Goal: Task Accomplishment & Management: Complete application form

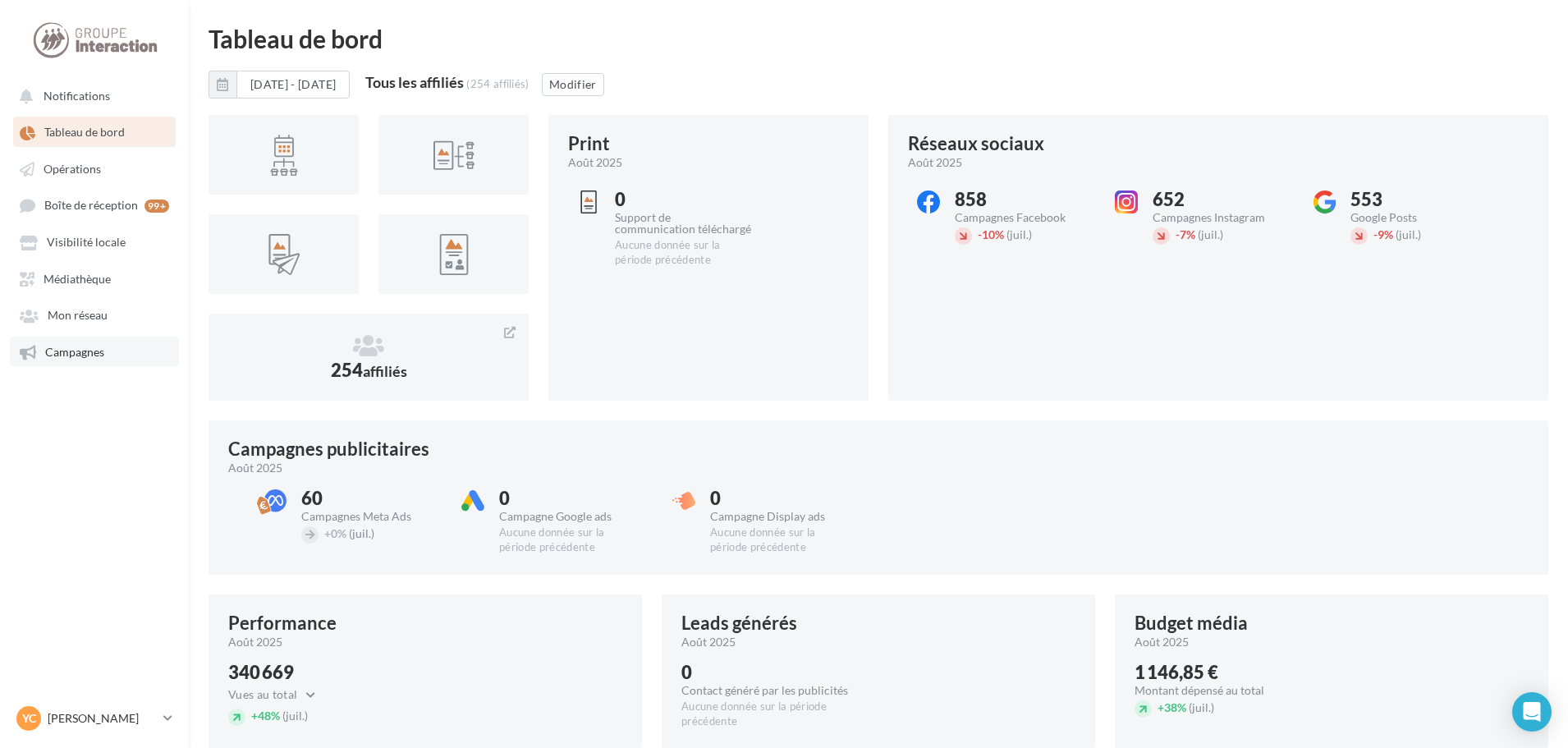
click at [103, 339] on link "Campagnes" at bounding box center [94, 351] width 169 height 29
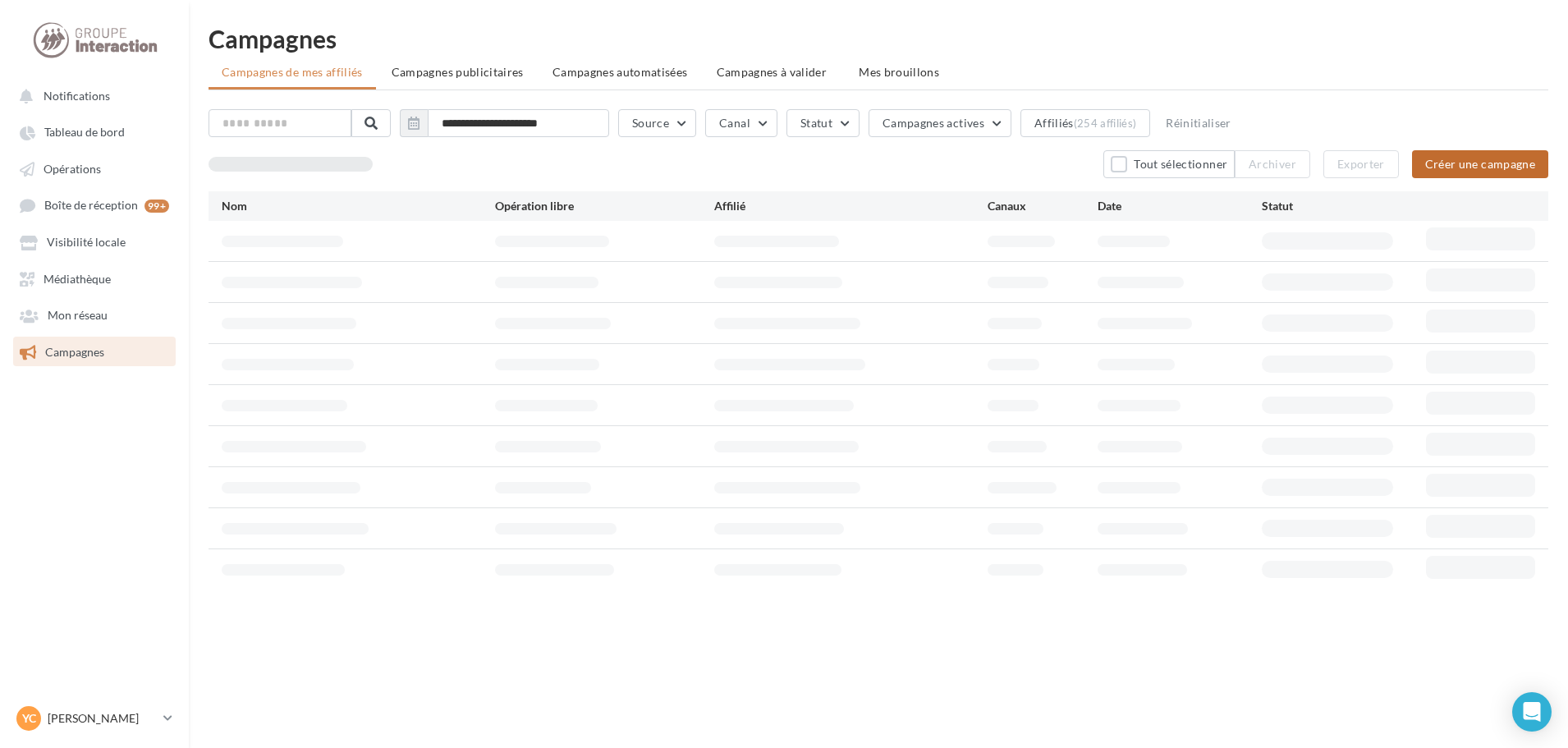
click at [1440, 158] on button "Créer une campagne" at bounding box center [1480, 164] width 136 height 28
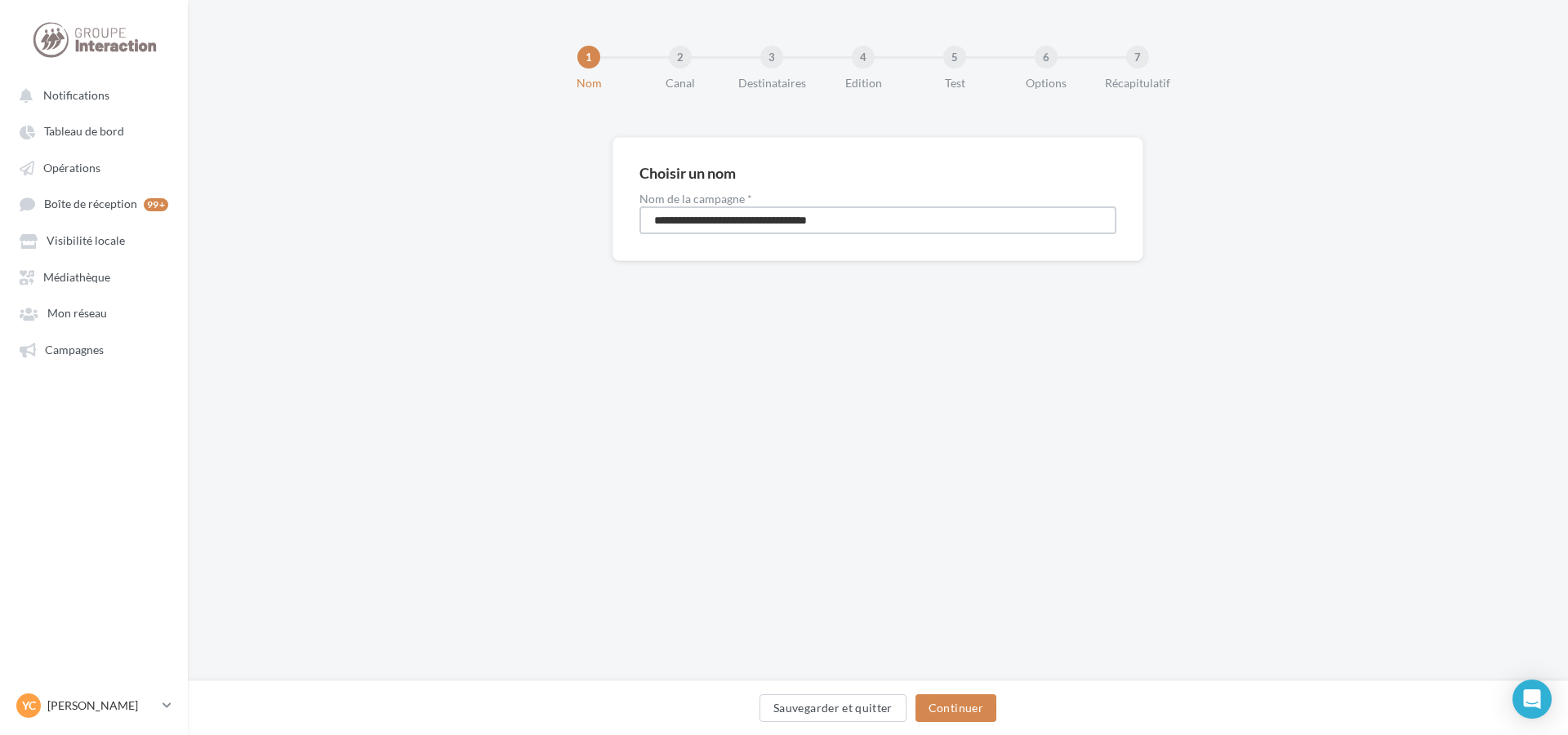
drag, startPoint x: 879, startPoint y: 221, endPoint x: 604, endPoint y: 204, distance: 275.5
click at [623, 207] on div "**********" at bounding box center [877, 199] width 530 height 124
click at [772, 219] on input "**********" at bounding box center [878, 220] width 477 height 28
click at [791, 217] on input "**********" at bounding box center [878, 220] width 477 height 28
click at [817, 219] on input "**********" at bounding box center [878, 220] width 477 height 28
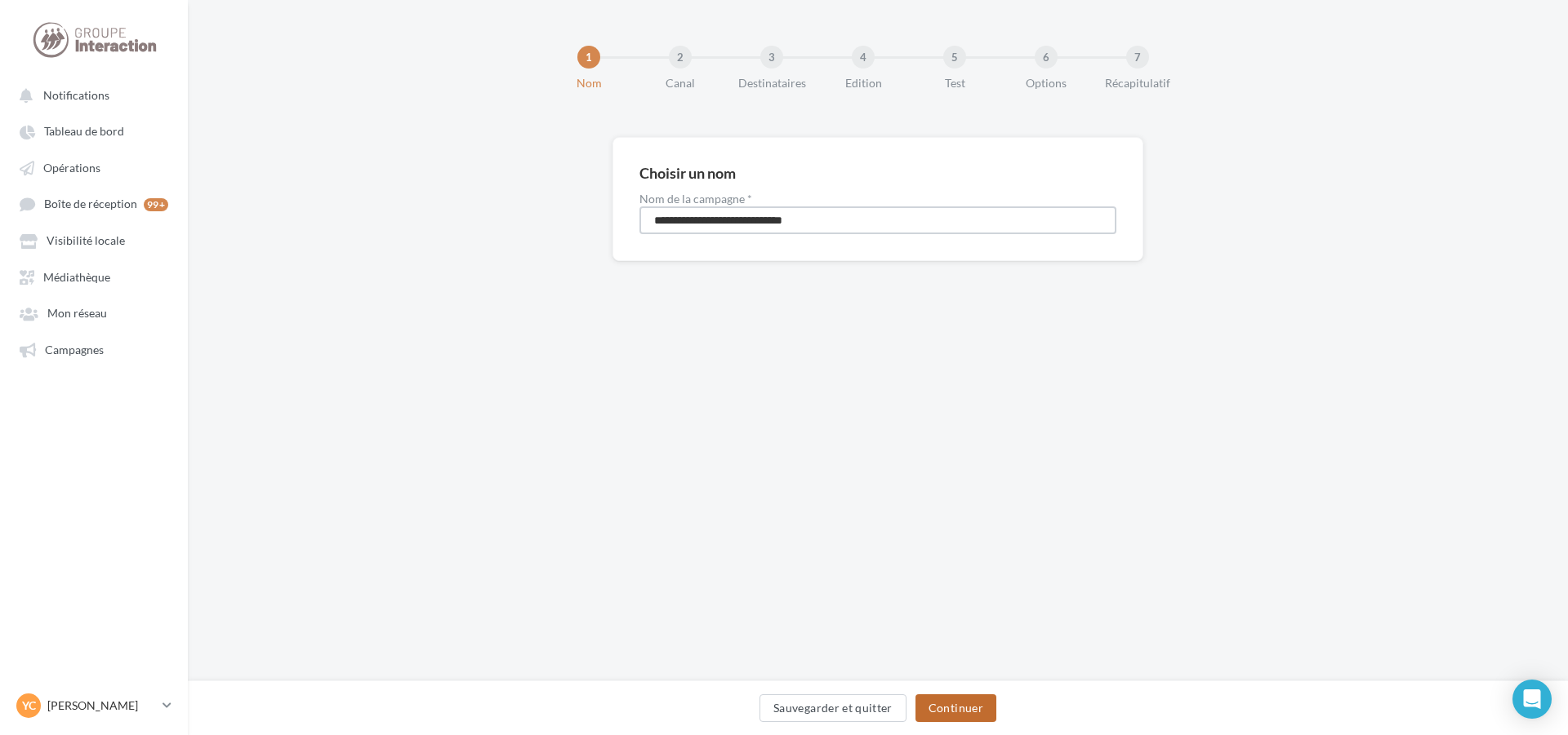
type input "**********"
click at [969, 702] on button "Continuer" at bounding box center [956, 708] width 81 height 28
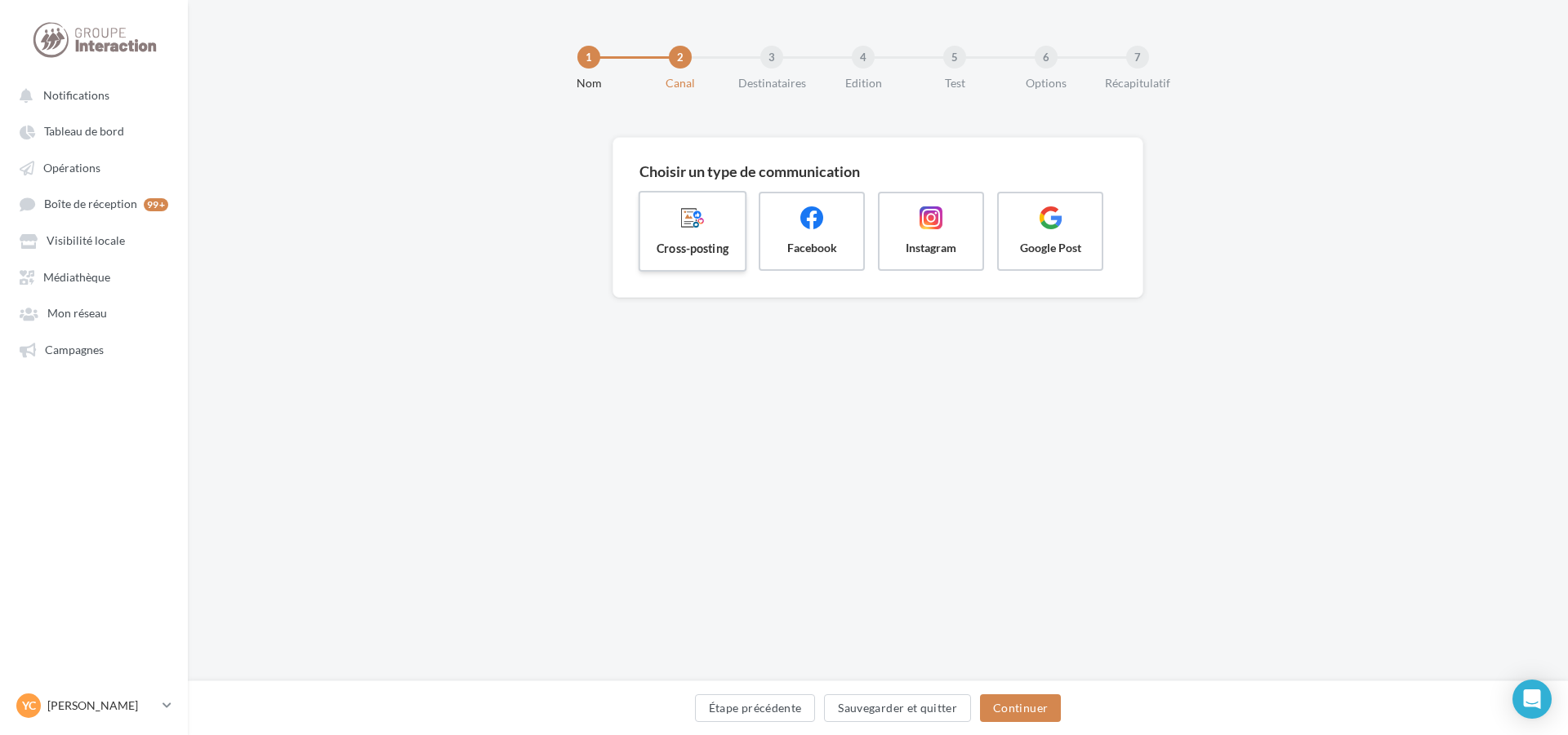
click at [702, 250] on span "Cross-posting" at bounding box center [692, 248] width 78 height 16
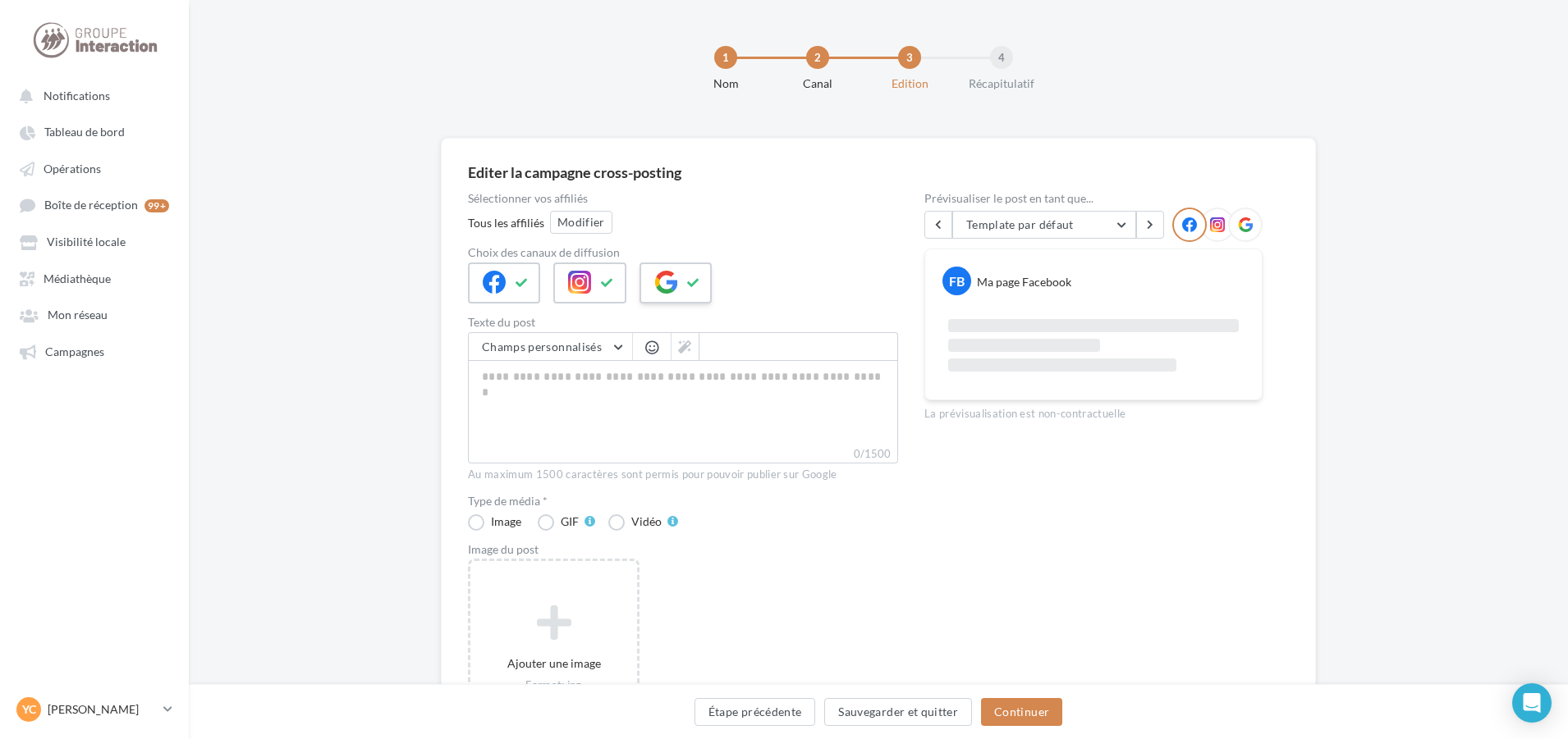
click at [656, 280] on icon at bounding box center [666, 282] width 23 height 23
click at [589, 230] on button "Modifier" at bounding box center [581, 222] width 62 height 23
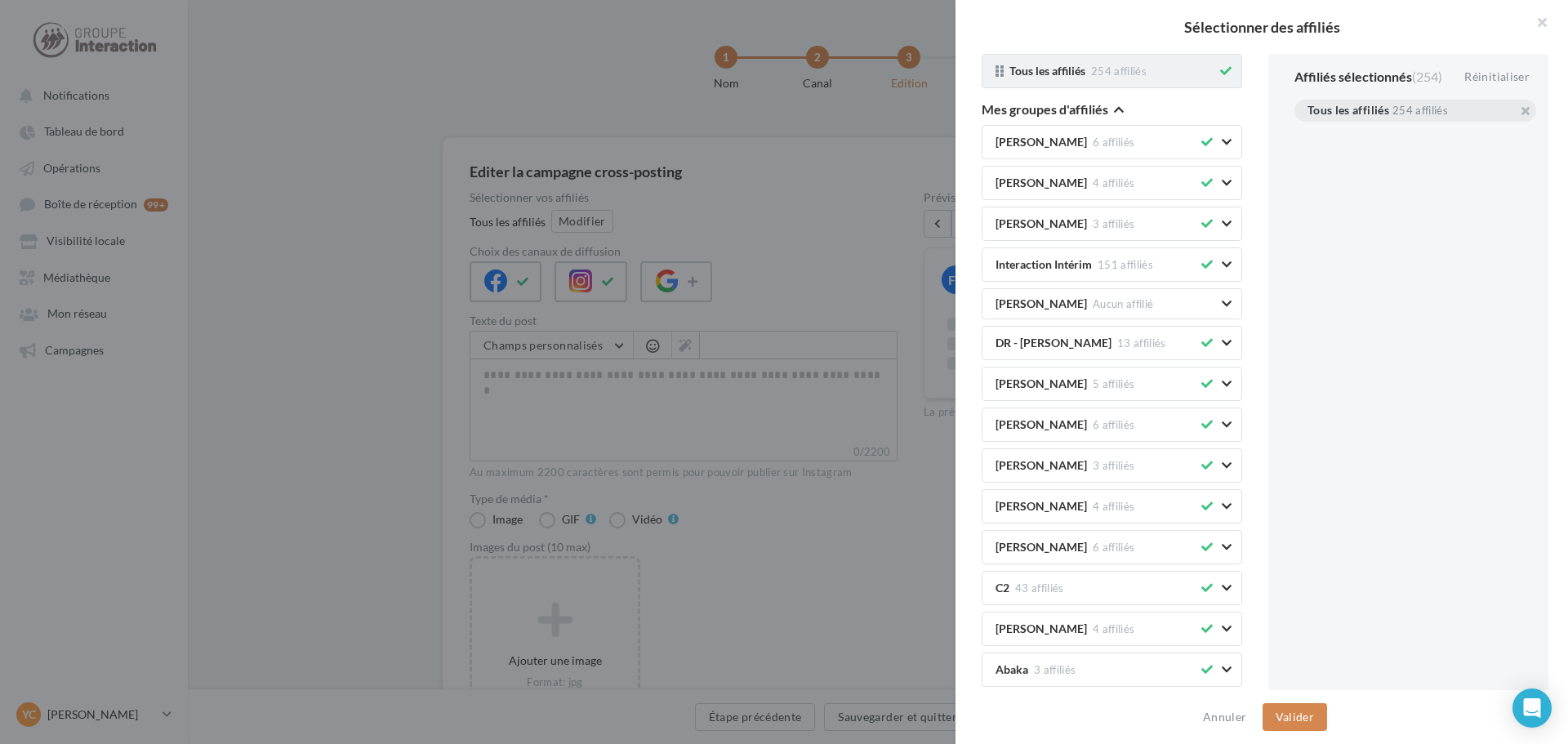
click at [1204, 69] on div "Tous les affiliés 254 affiliés" at bounding box center [1112, 71] width 261 height 34
click at [1220, 73] on icon at bounding box center [1225, 71] width 11 height 11
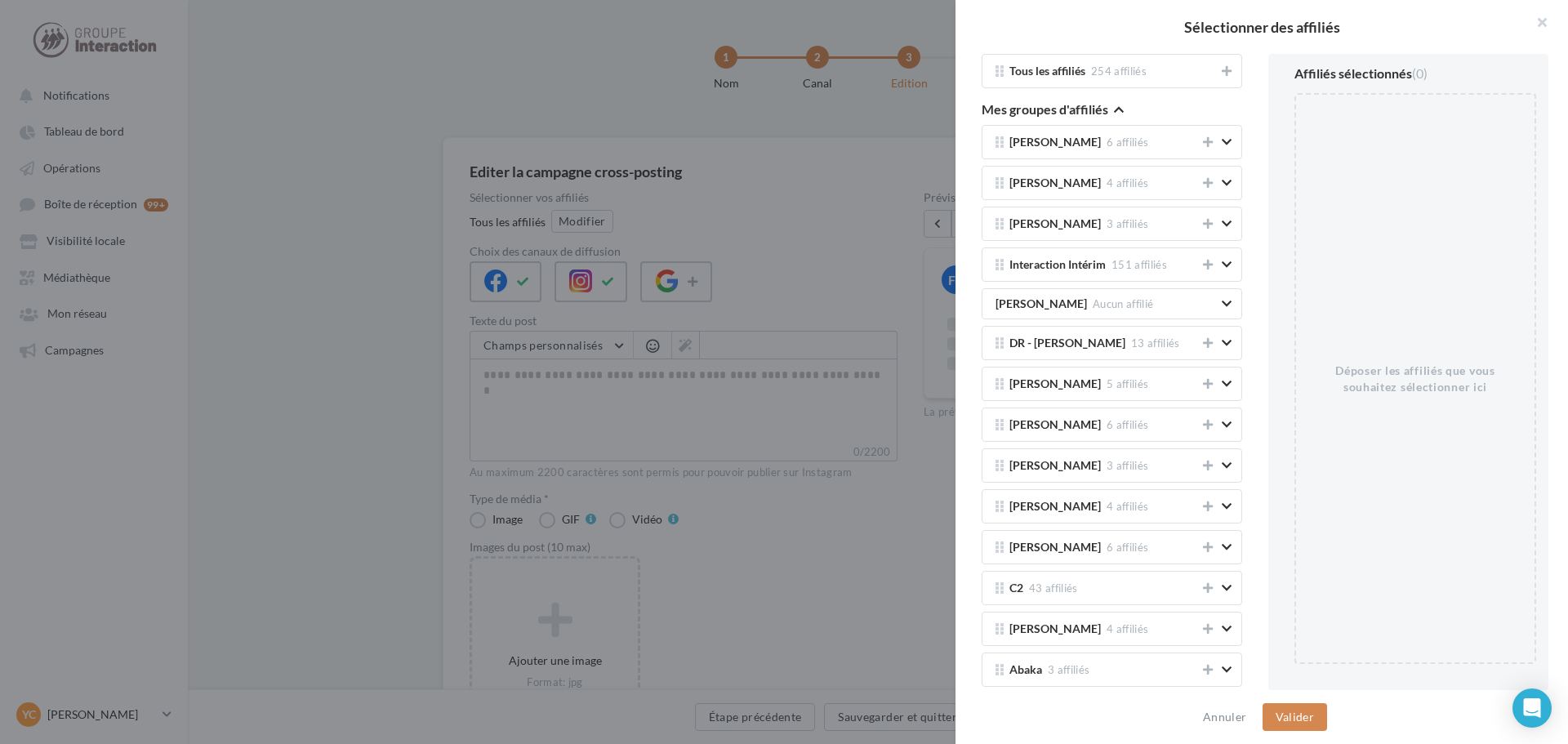
click at [1113, 107] on icon "button" at bounding box center [1118, 108] width 9 height 11
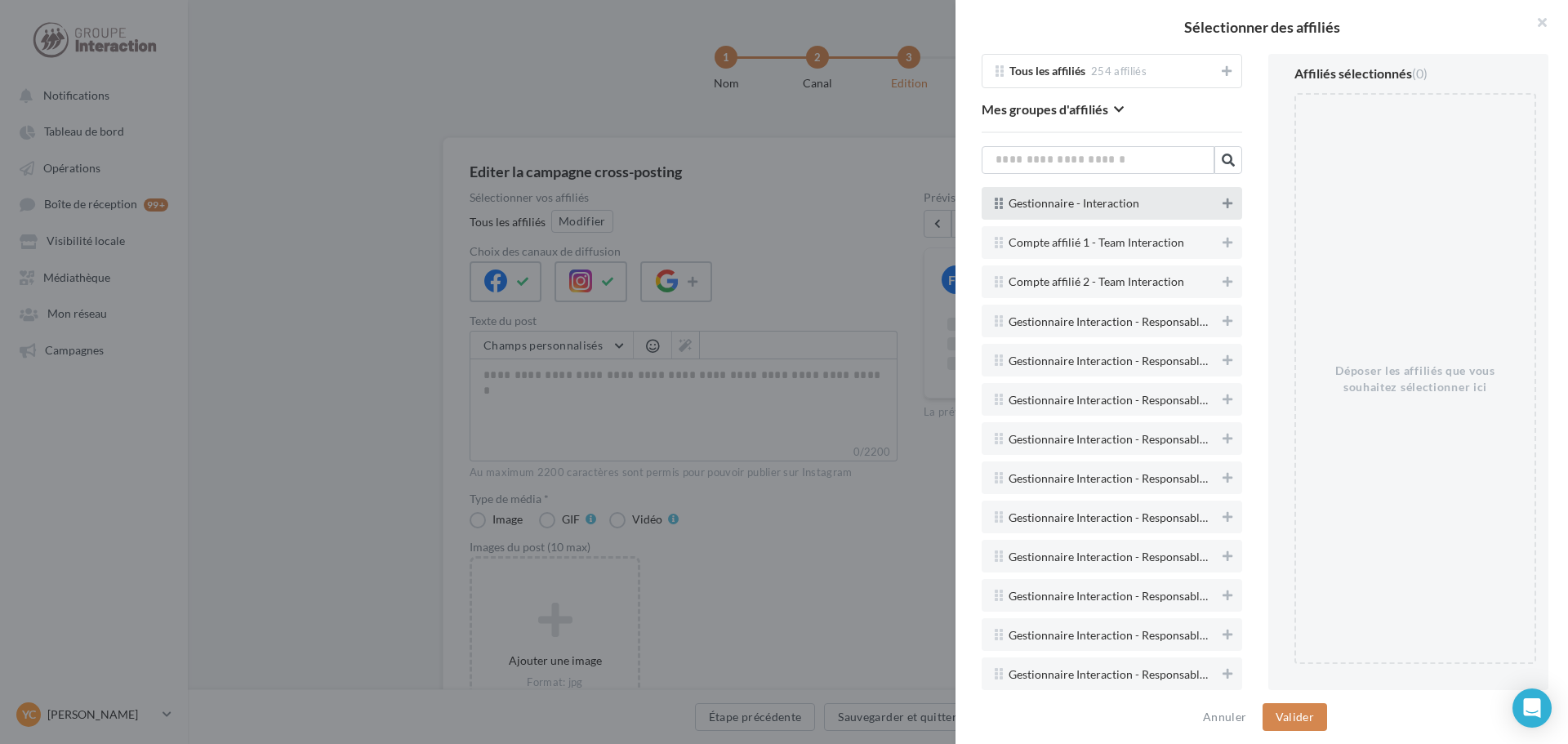
click at [1223, 199] on icon at bounding box center [1227, 202] width 9 height 11
click at [1297, 710] on button "Valider" at bounding box center [1294, 716] width 65 height 28
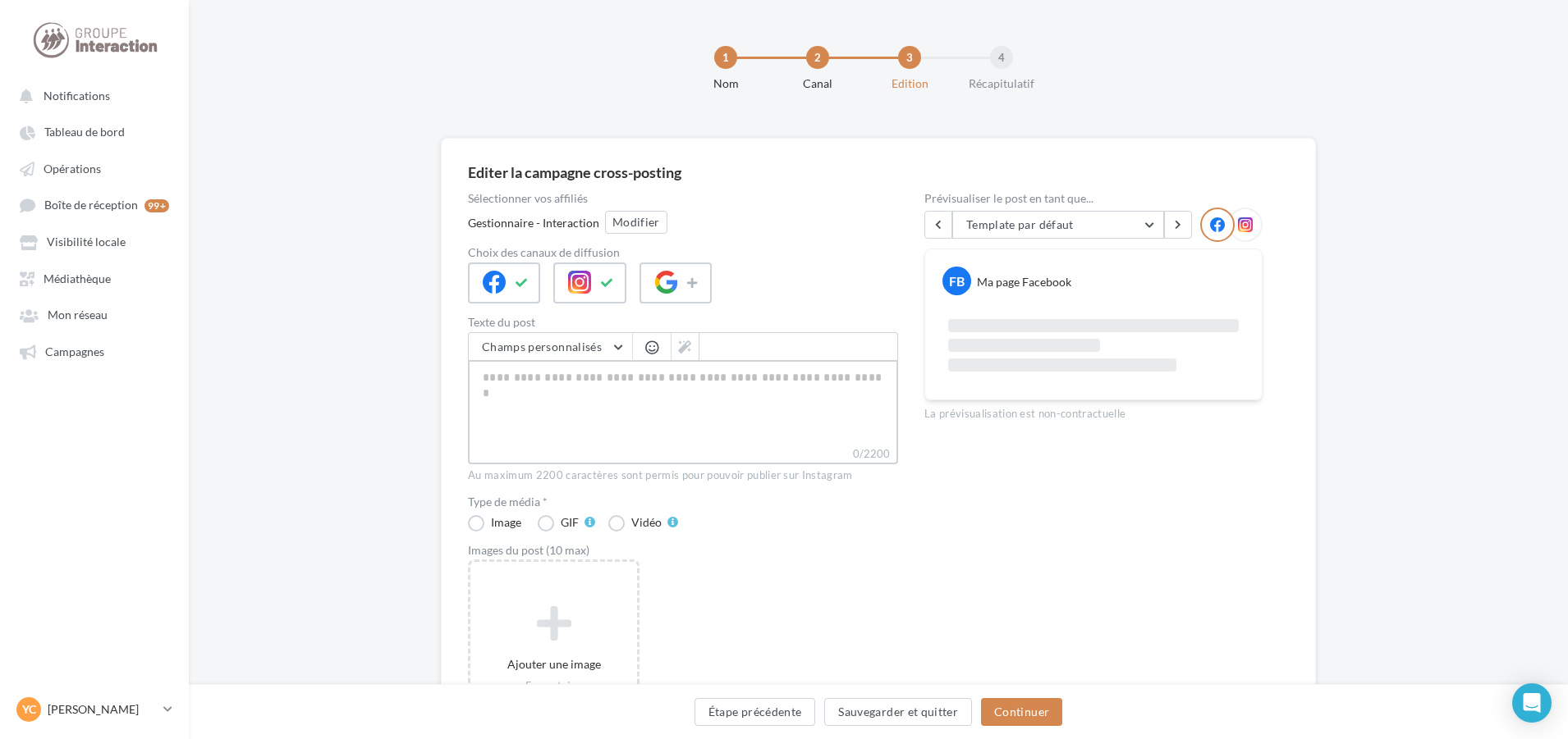
click at [600, 410] on textarea "0/2200" at bounding box center [683, 402] width 430 height 86
paste textarea "**********"
type textarea "**********"
drag, startPoint x: 661, startPoint y: 366, endPoint x: 403, endPoint y: 360, distance: 258.1
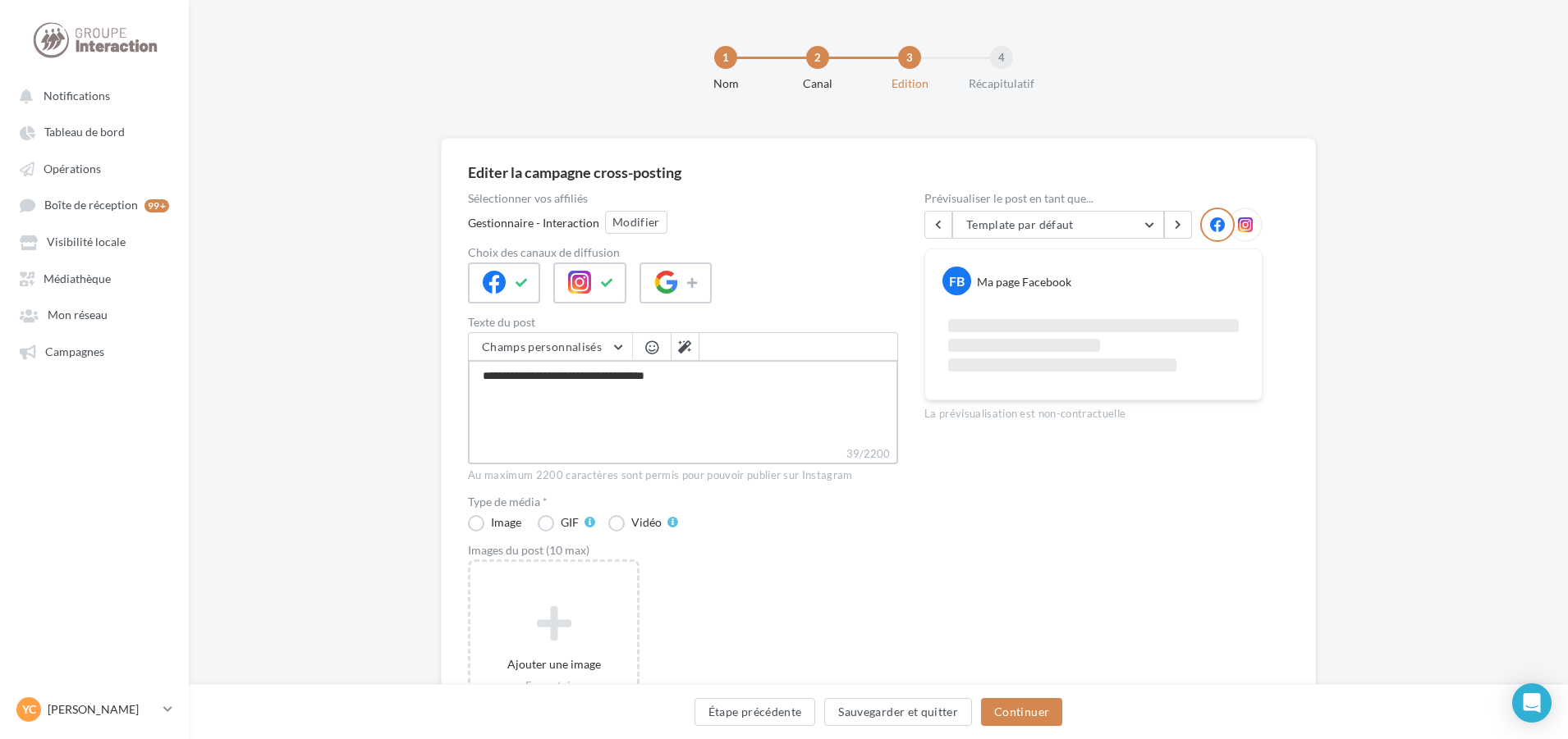
click at [423, 363] on div "Editer la campagne cross-posting Sélectionner vos affiliés Gestionnaire - Inter…" at bounding box center [878, 500] width 1379 height 725
paste textarea "**********"
type textarea "**********"
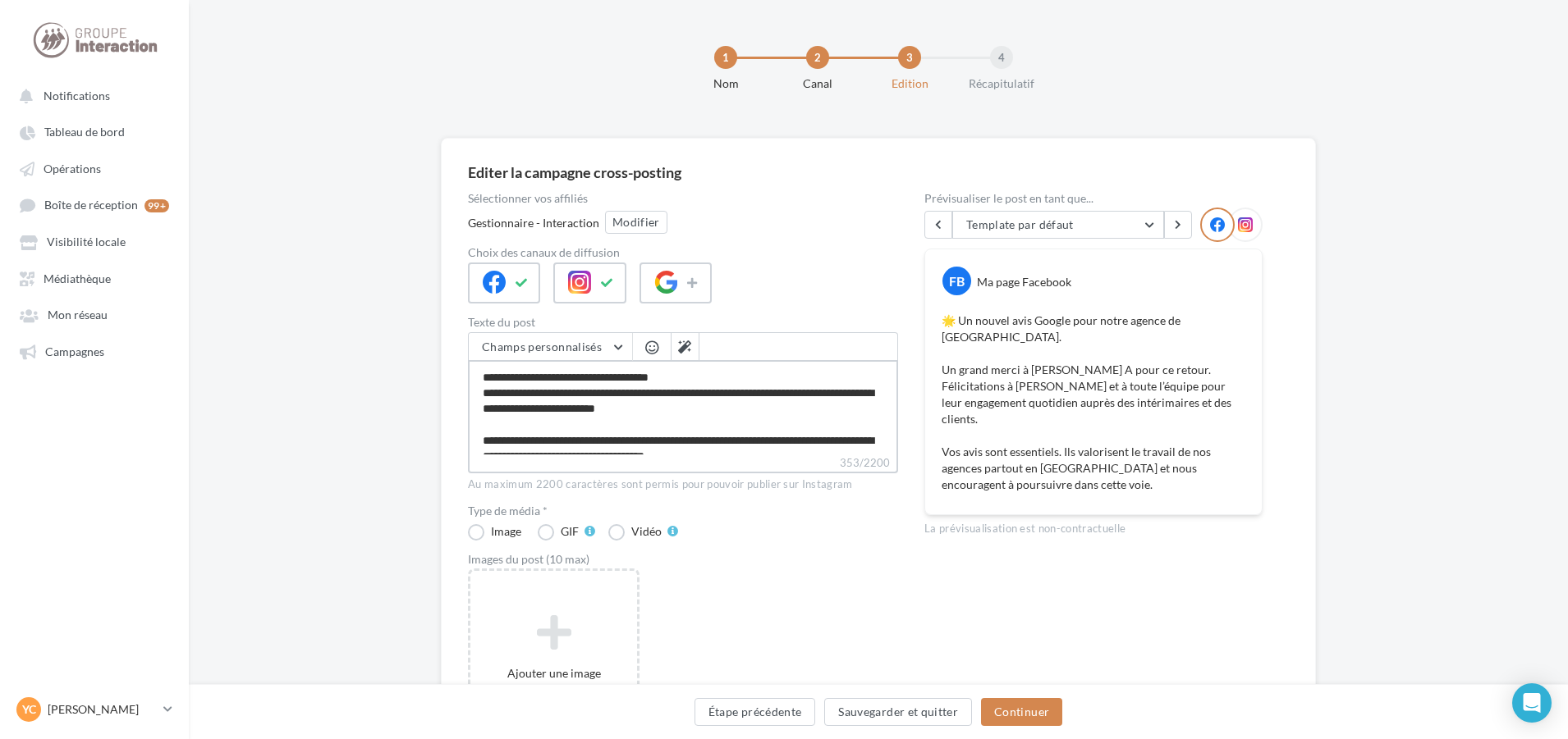
scroll to position [47, 0]
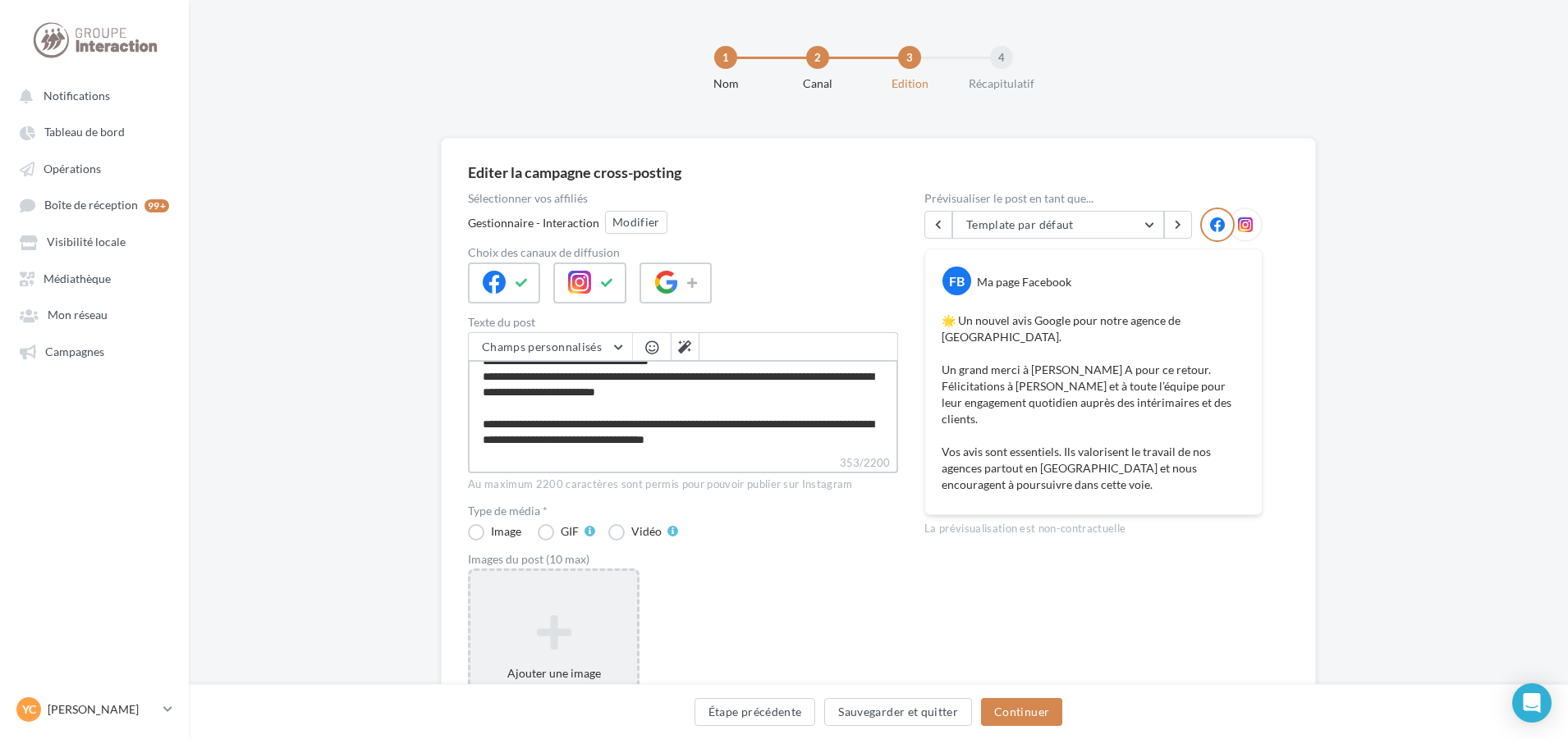
type textarea "**********"
click at [584, 600] on div "Ajouter une image Format: jpg Taille min: 150x150 (LxH) Taille max: 1920x1350 (…" at bounding box center [554, 674] width 171 height 214
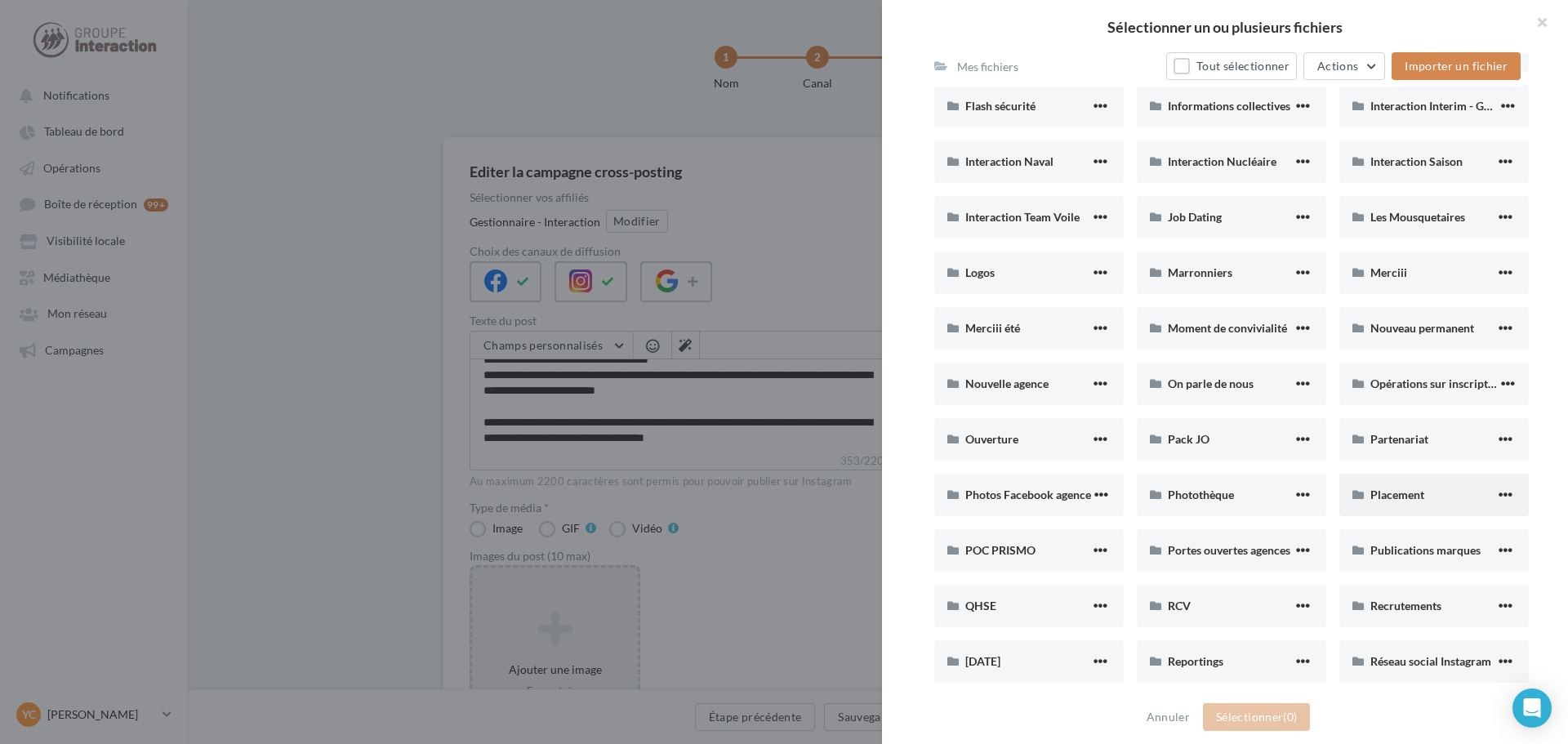
scroll to position [572, 0]
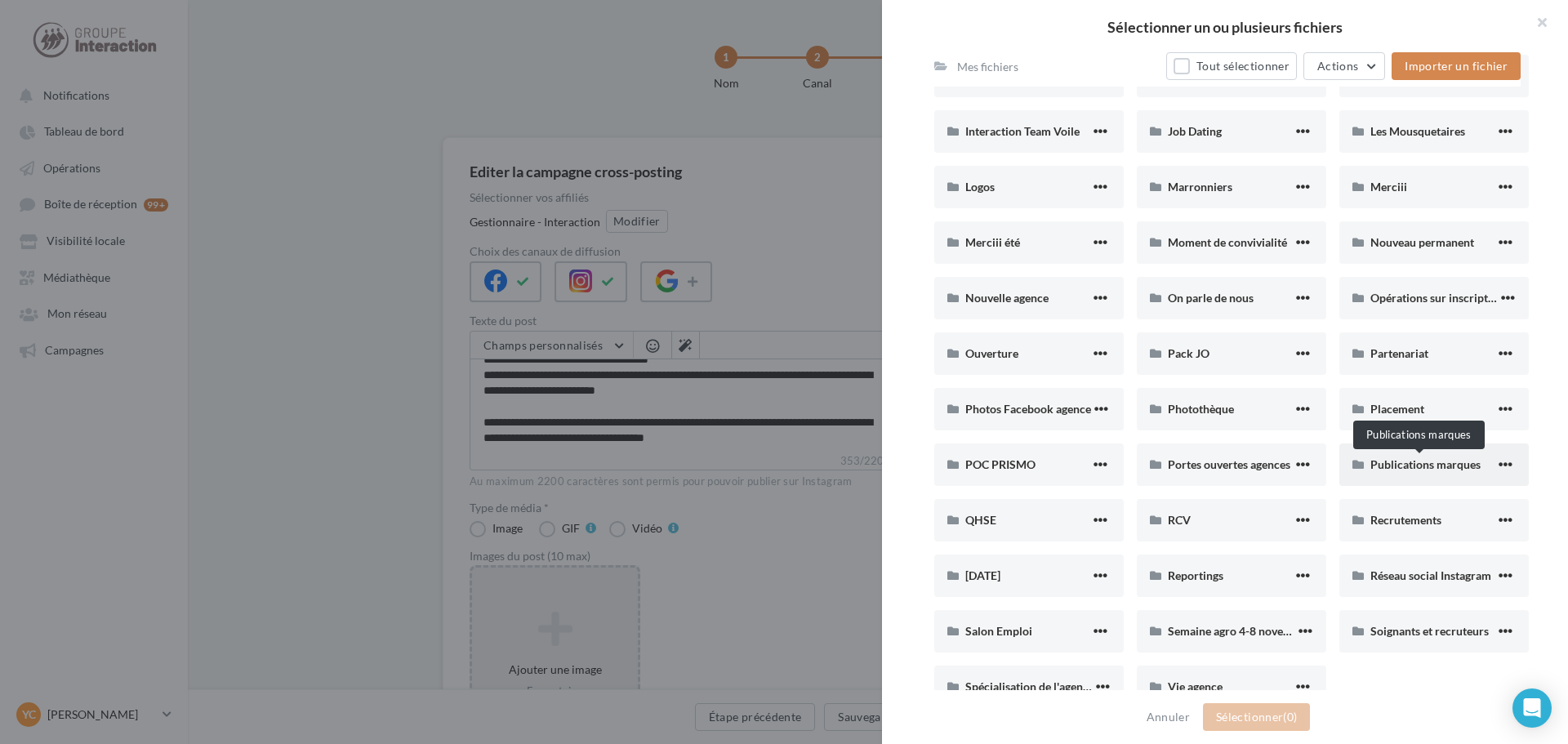
click at [1429, 466] on span "Publications marques" at bounding box center [1425, 464] width 110 height 14
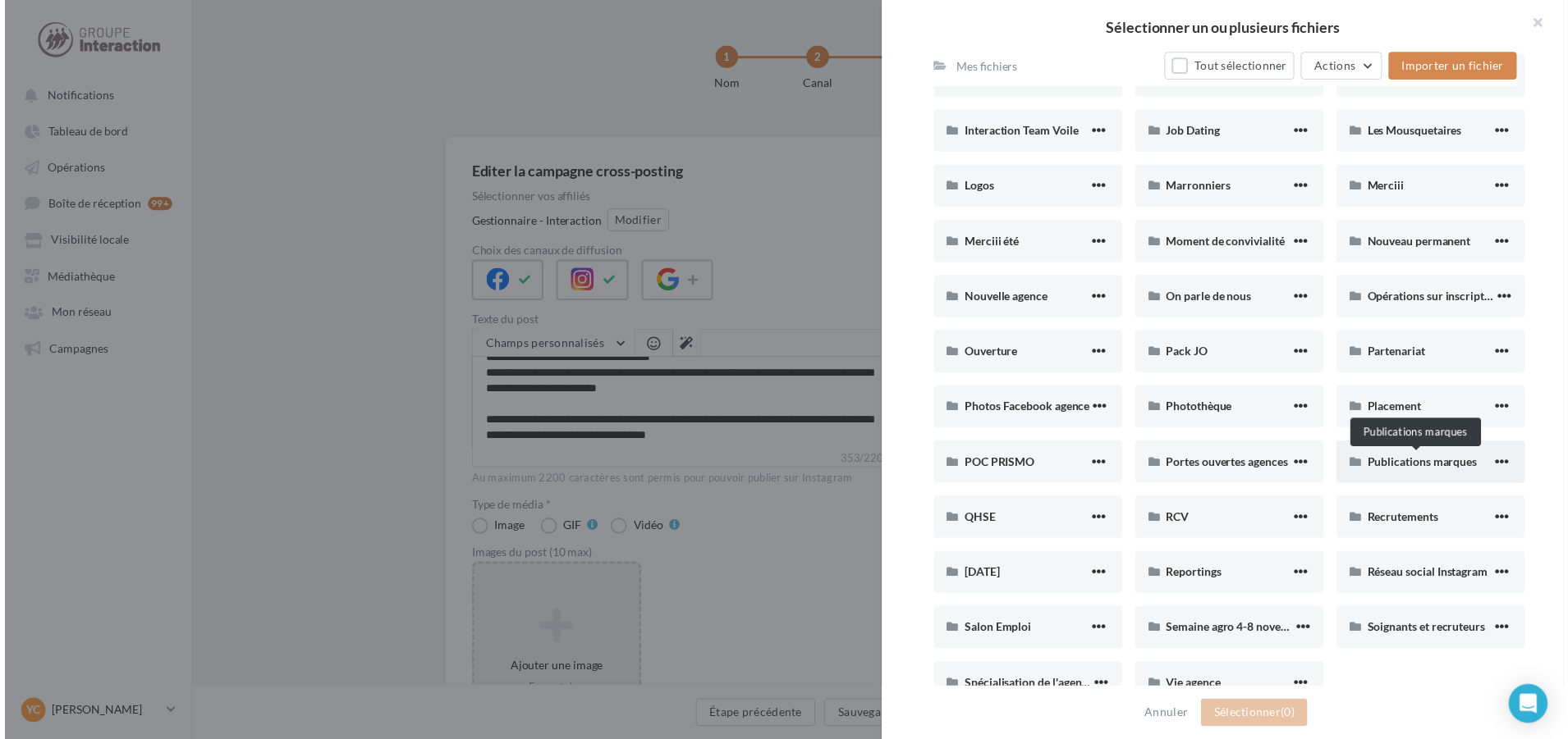
scroll to position [125, 0]
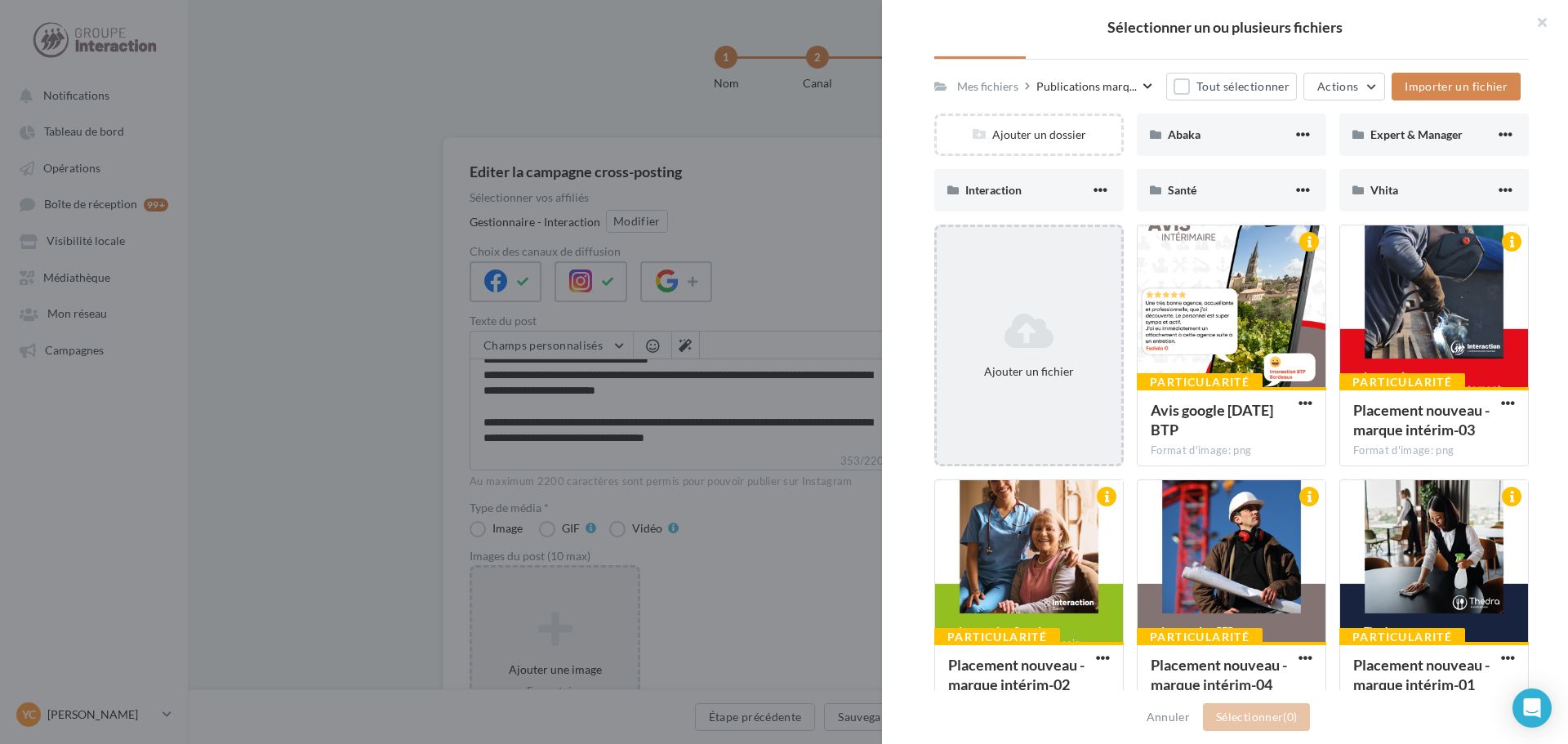
click at [1026, 381] on div "Ajouter un fichier" at bounding box center [1029, 345] width 184 height 82
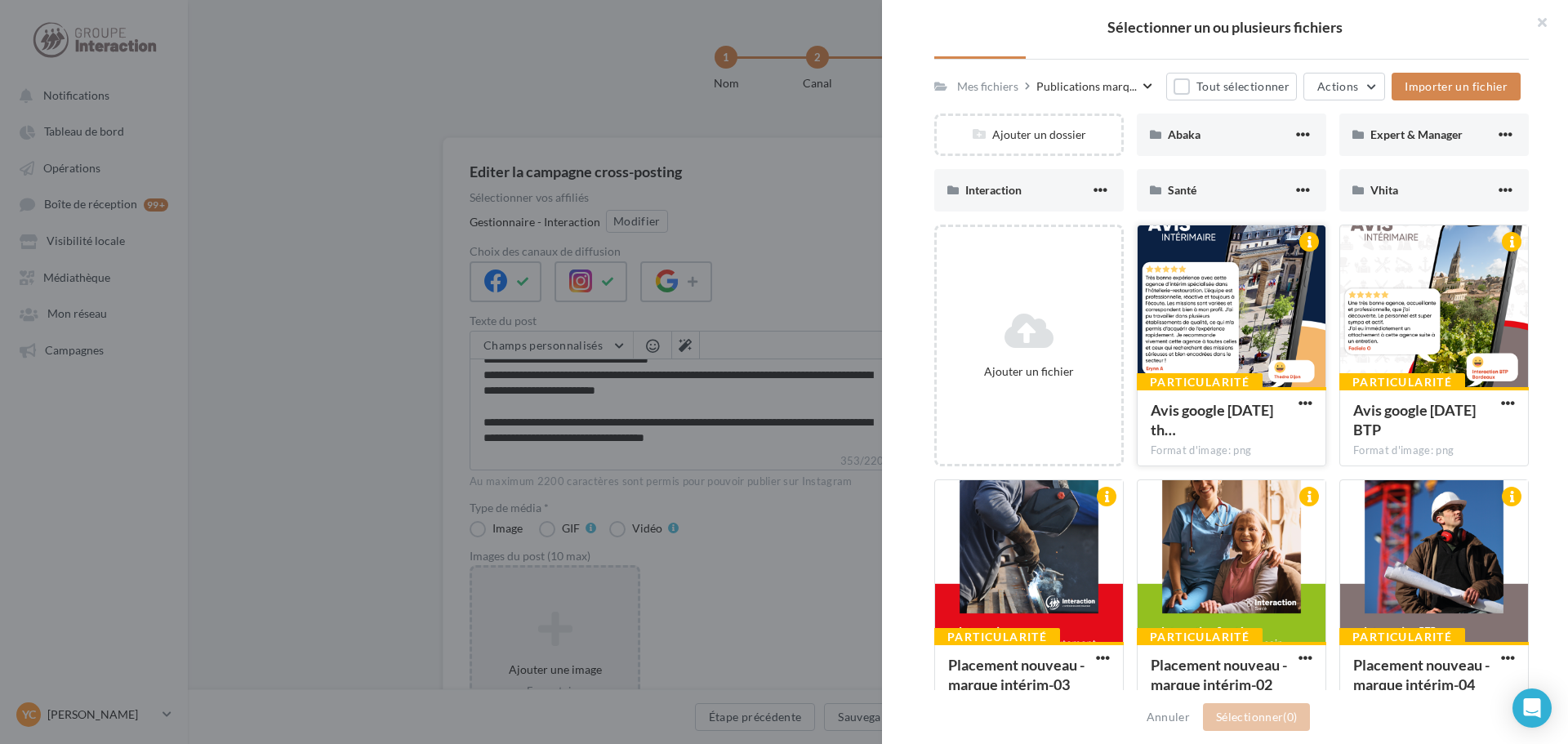
click at [1173, 319] on div at bounding box center [1231, 307] width 188 height 164
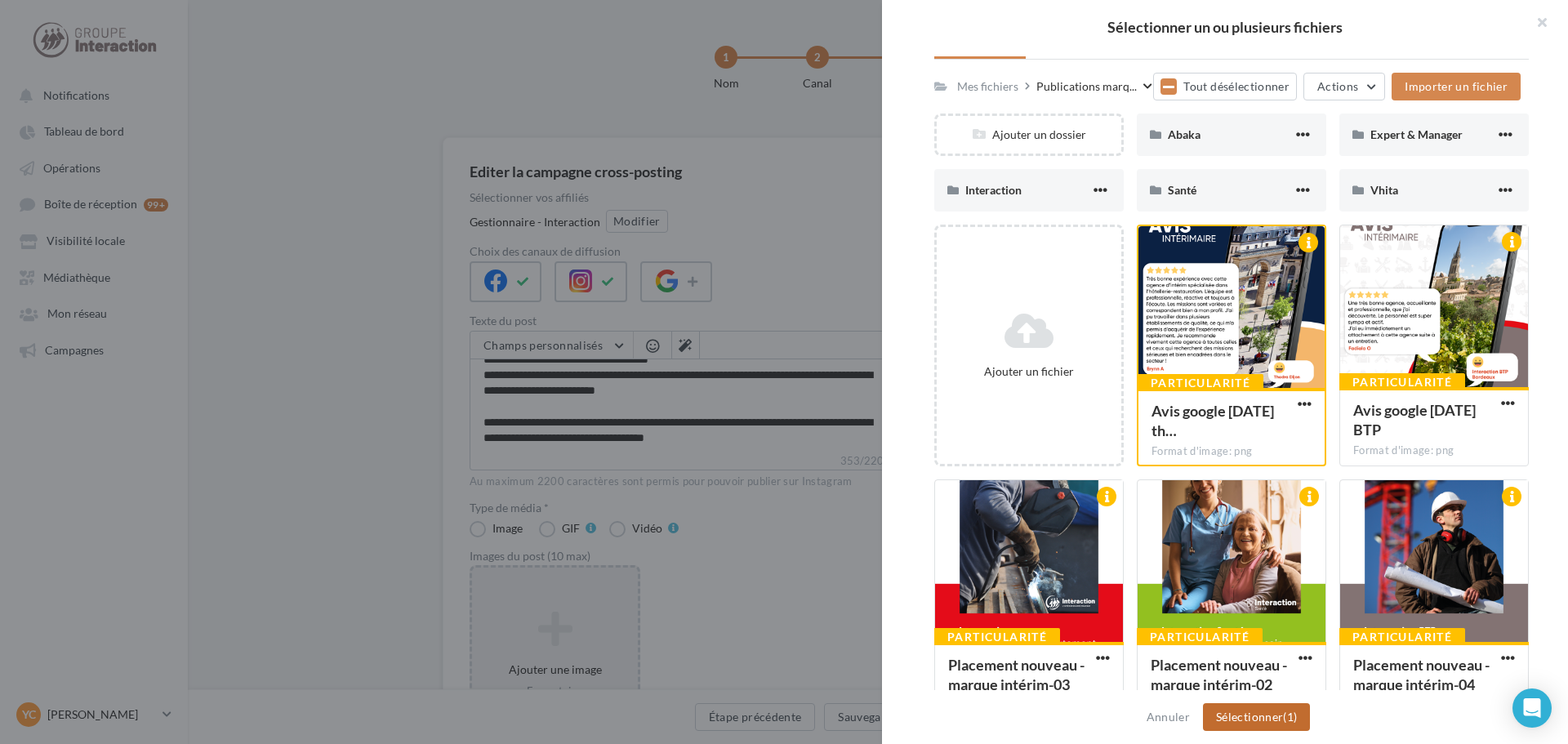
click at [1264, 706] on button "Sélectionner (1)" at bounding box center [1256, 716] width 107 height 28
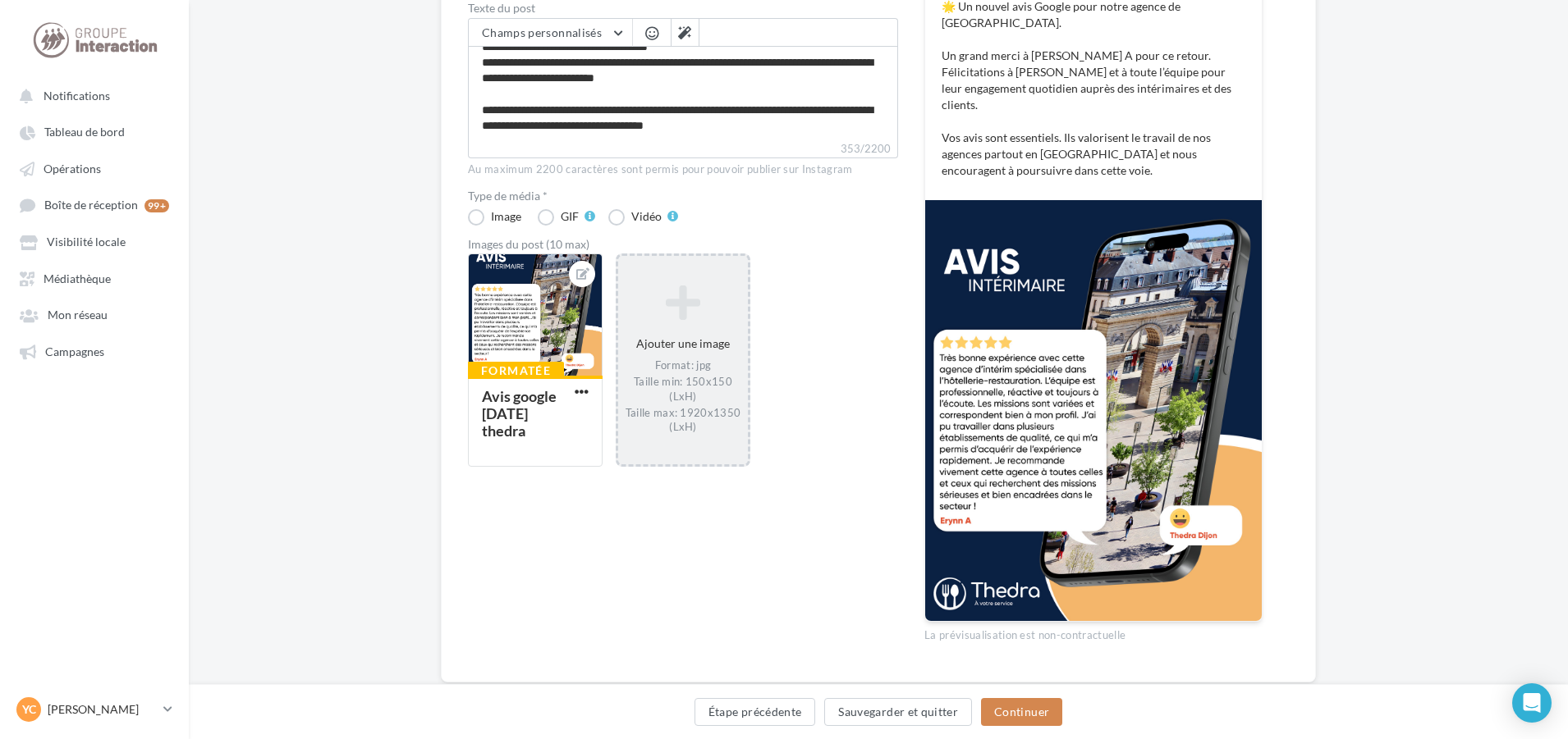
scroll to position [322, 0]
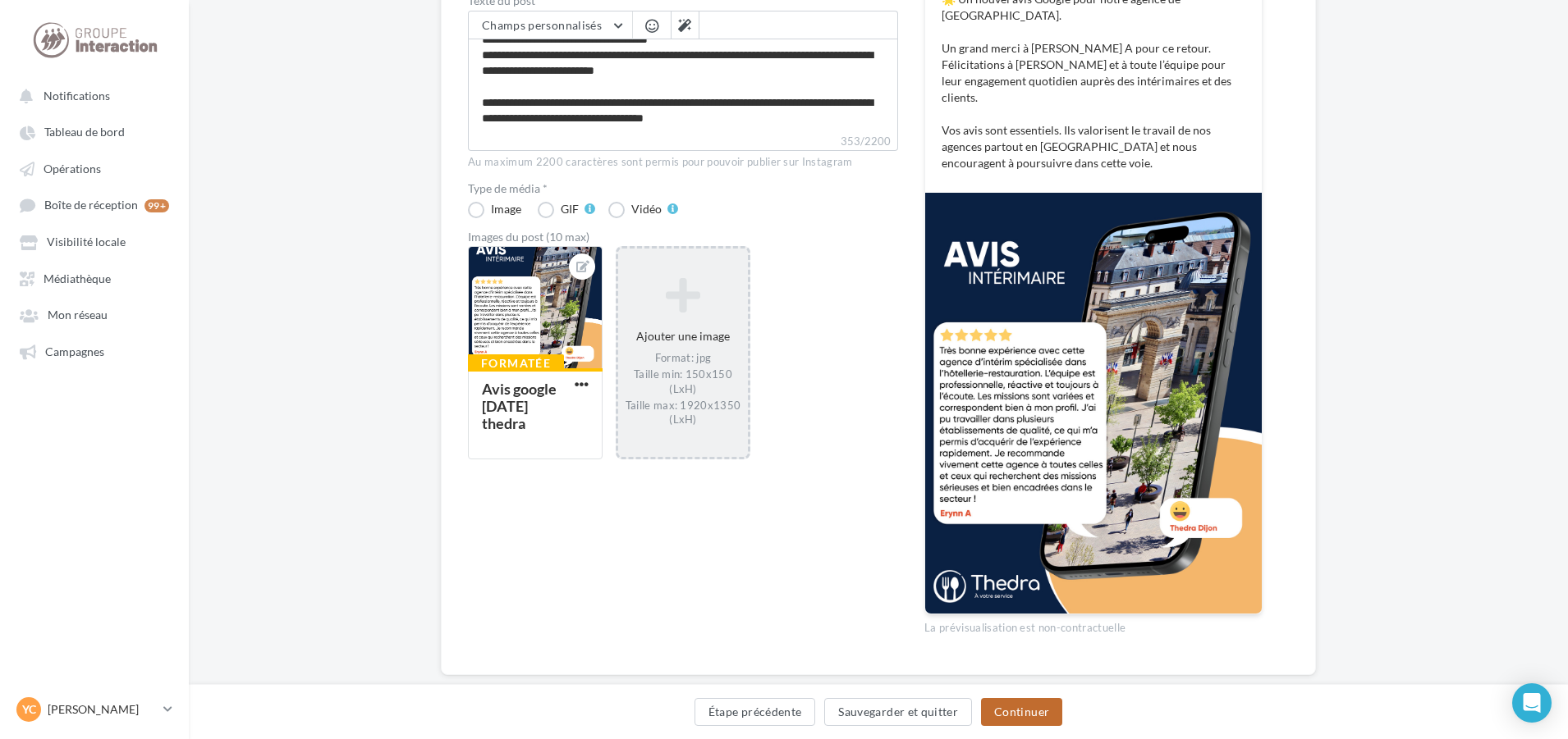
drag, startPoint x: 1028, startPoint y: 716, endPoint x: 1022, endPoint y: 697, distance: 19.9
click at [1029, 716] on button "Continuer" at bounding box center [1022, 712] width 81 height 28
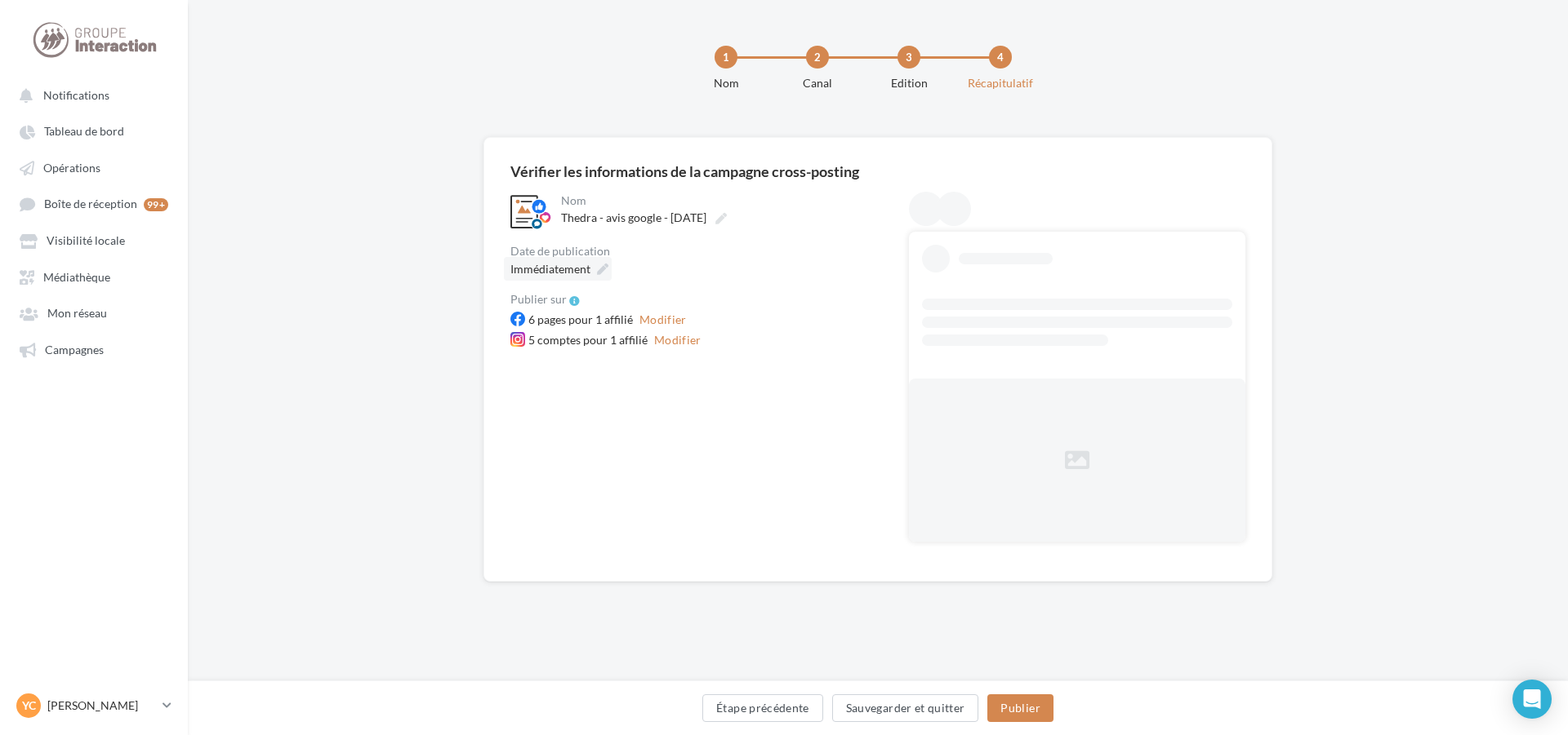
click at [545, 275] on span "Immédiatement" at bounding box center [550, 269] width 80 height 14
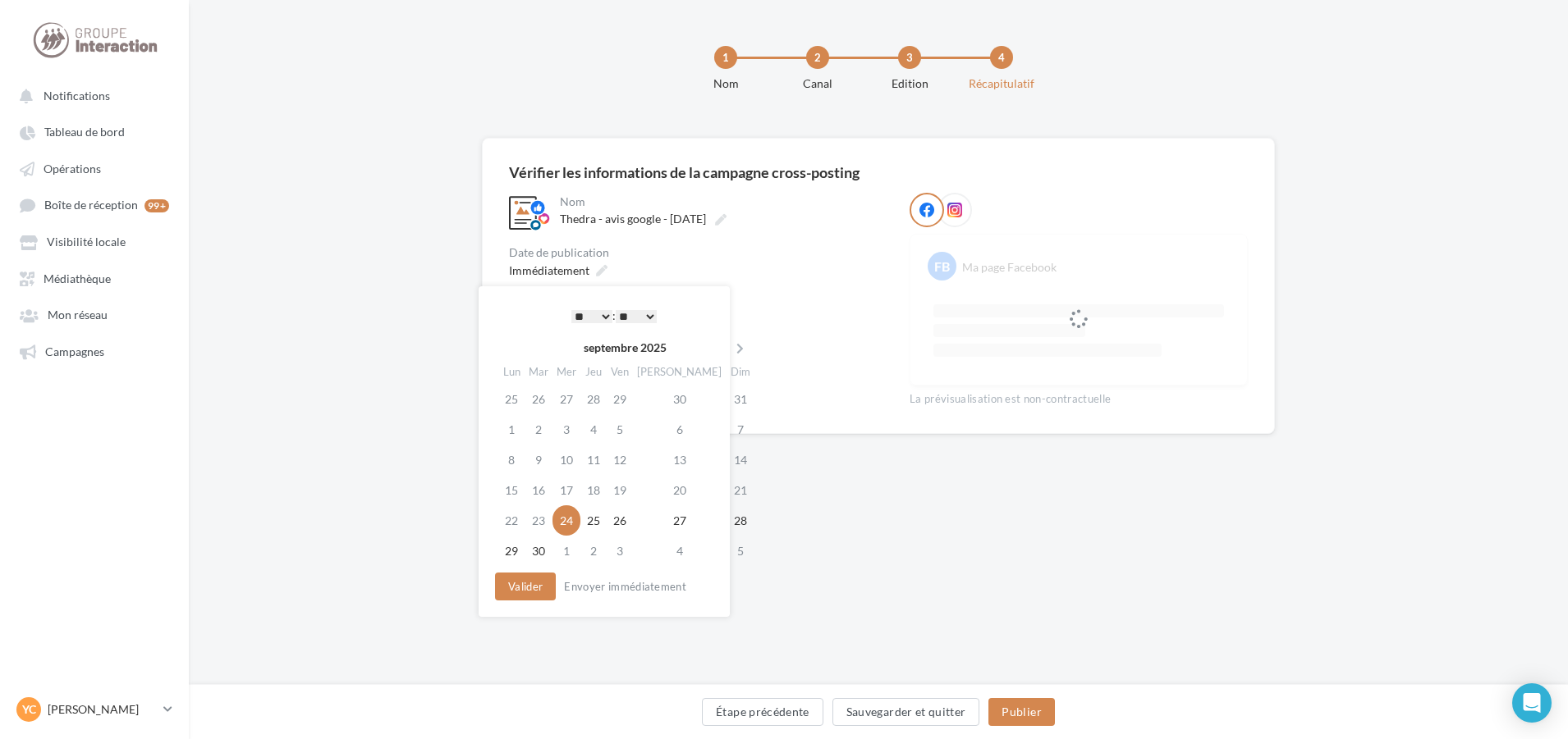
click at [596, 313] on select "* * * * * * * * * * ** ** ** ** ** ** ** ** ** ** ** ** ** **" at bounding box center [591, 316] width 41 height 13
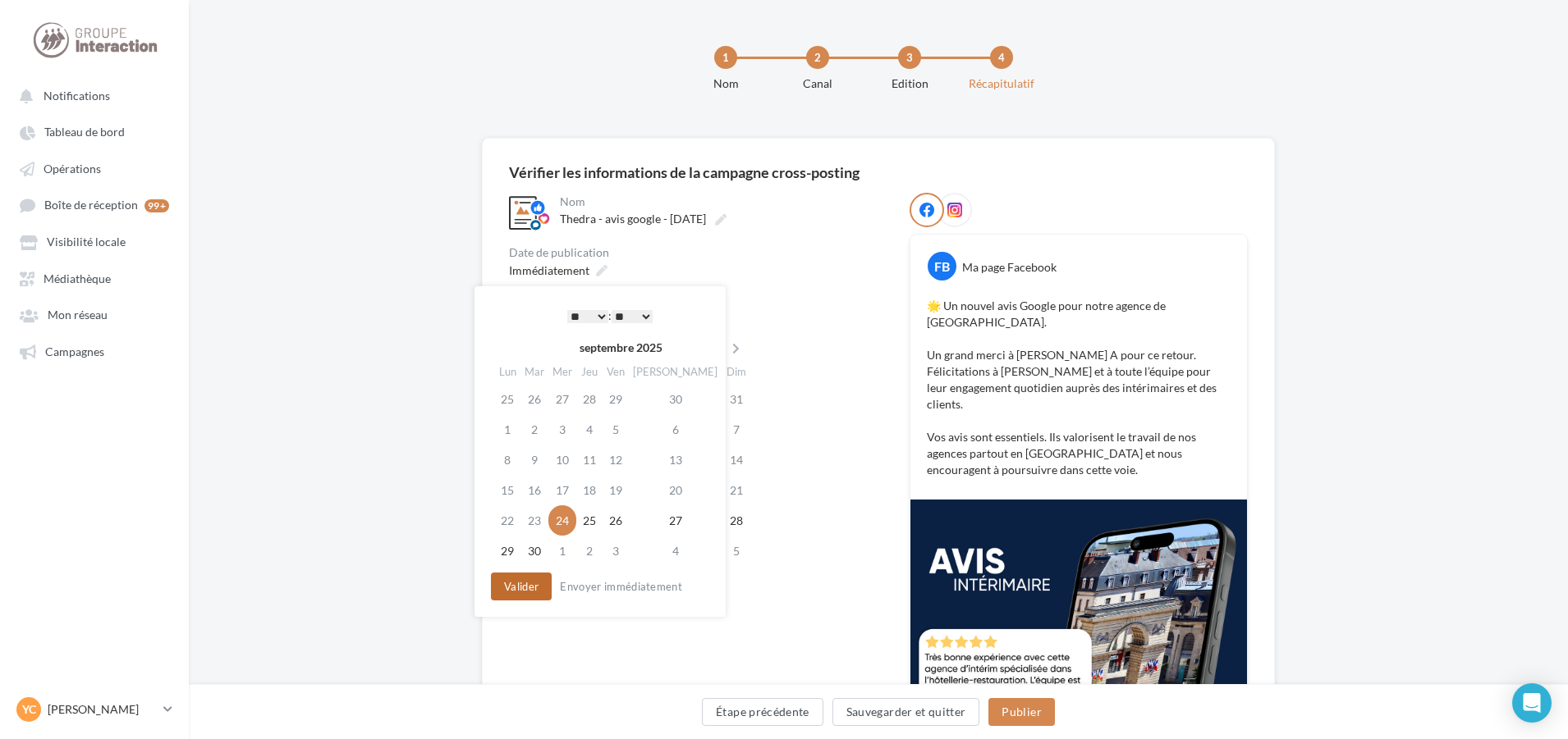
click at [537, 580] on button "Valider" at bounding box center [521, 587] width 61 height 28
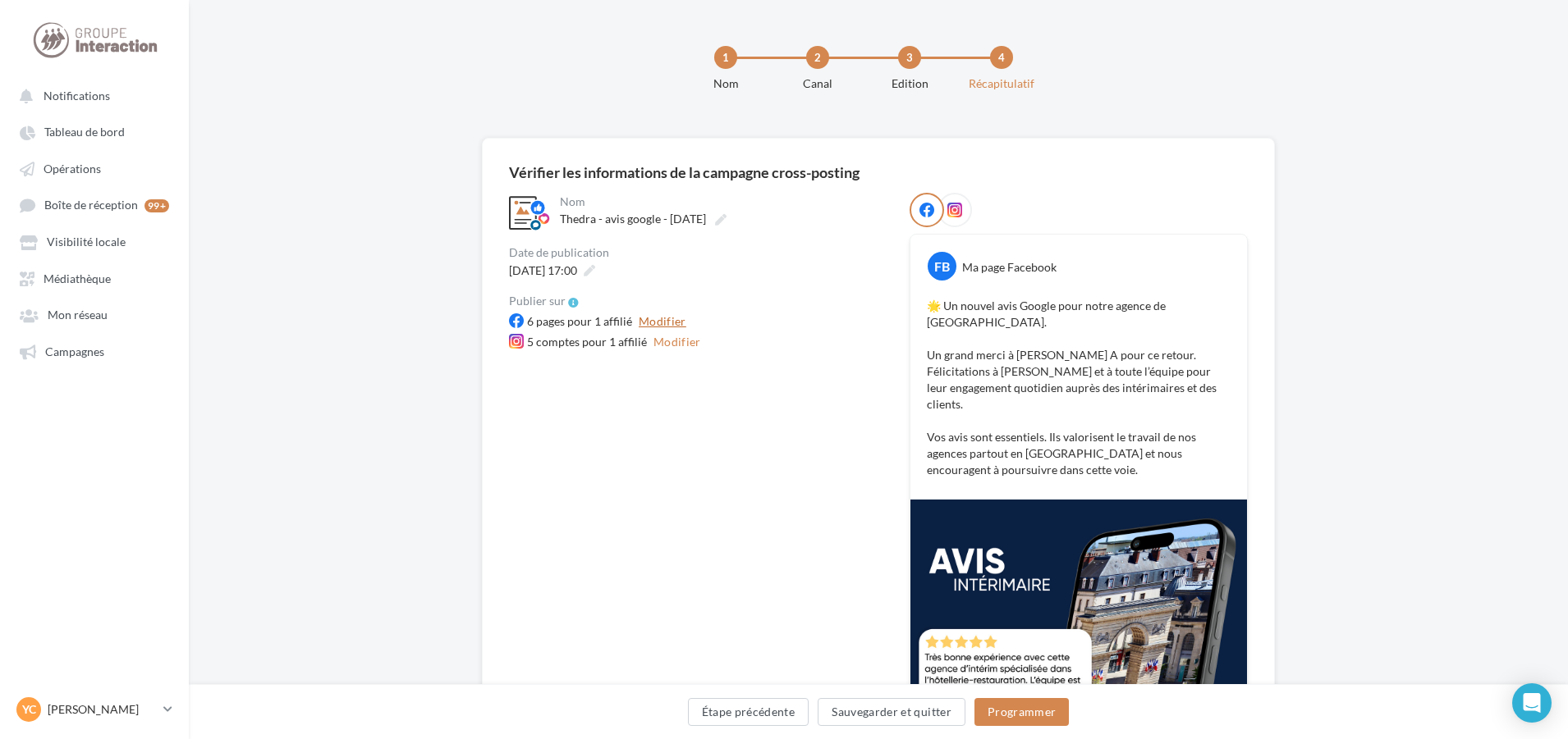
click at [673, 323] on button "Modifier" at bounding box center [662, 321] width 61 height 20
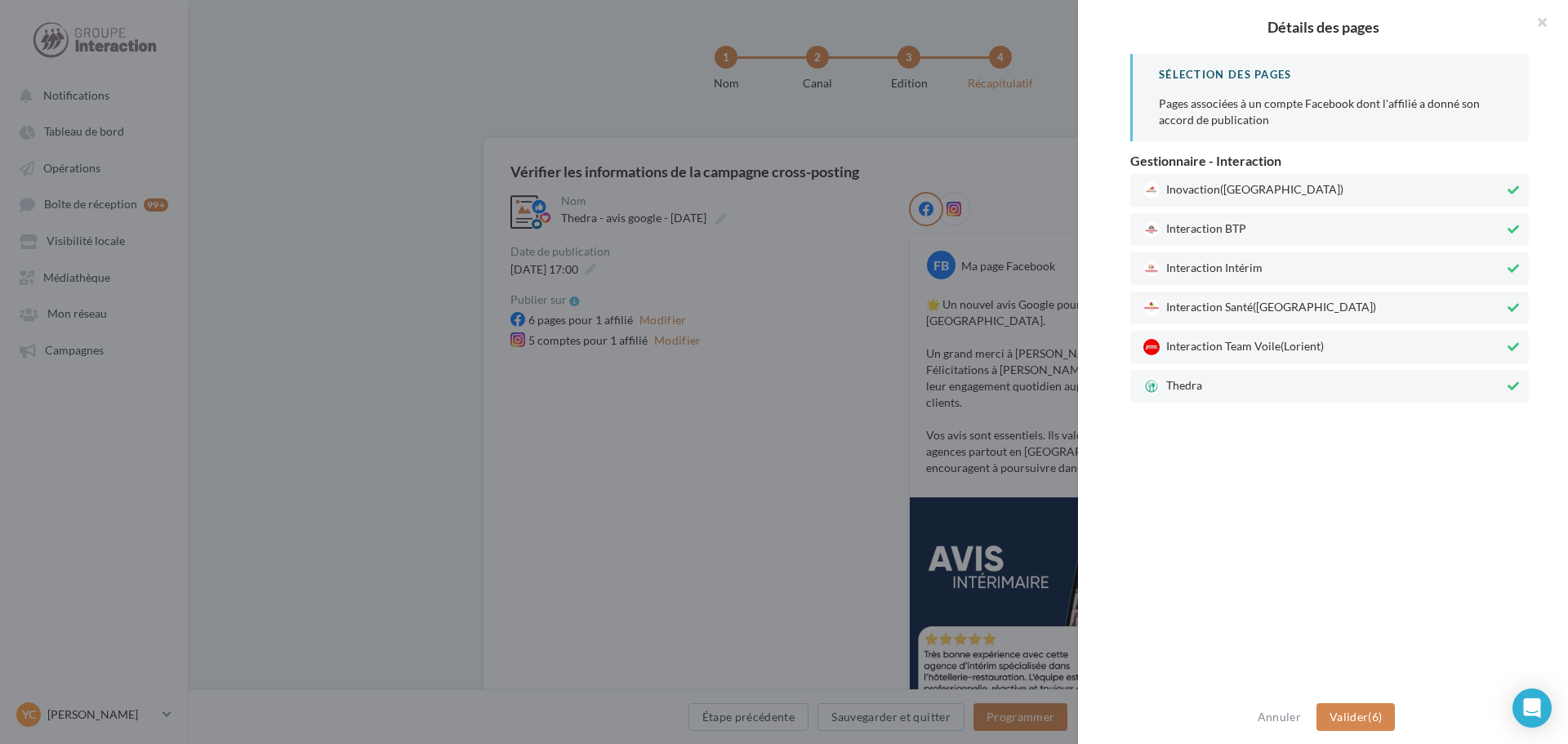
drag, startPoint x: 1255, startPoint y: 354, endPoint x: 1255, endPoint y: 316, distance: 38.0
click at [1255, 353] on span "Interaction Team Voile (Lorient)" at bounding box center [1323, 347] width 361 height 16
drag, startPoint x: 1255, startPoint y: 305, endPoint x: 1255, endPoint y: 257, distance: 48.0
click at [1255, 303] on span "Interaction Santé (Paris)" at bounding box center [1323, 307] width 361 height 16
click at [1255, 246] on div "Inovaction (Rennes) Interaction BTP Interaction Intérim Interaction Santé (Pari…" at bounding box center [1329, 288] width 399 height 229
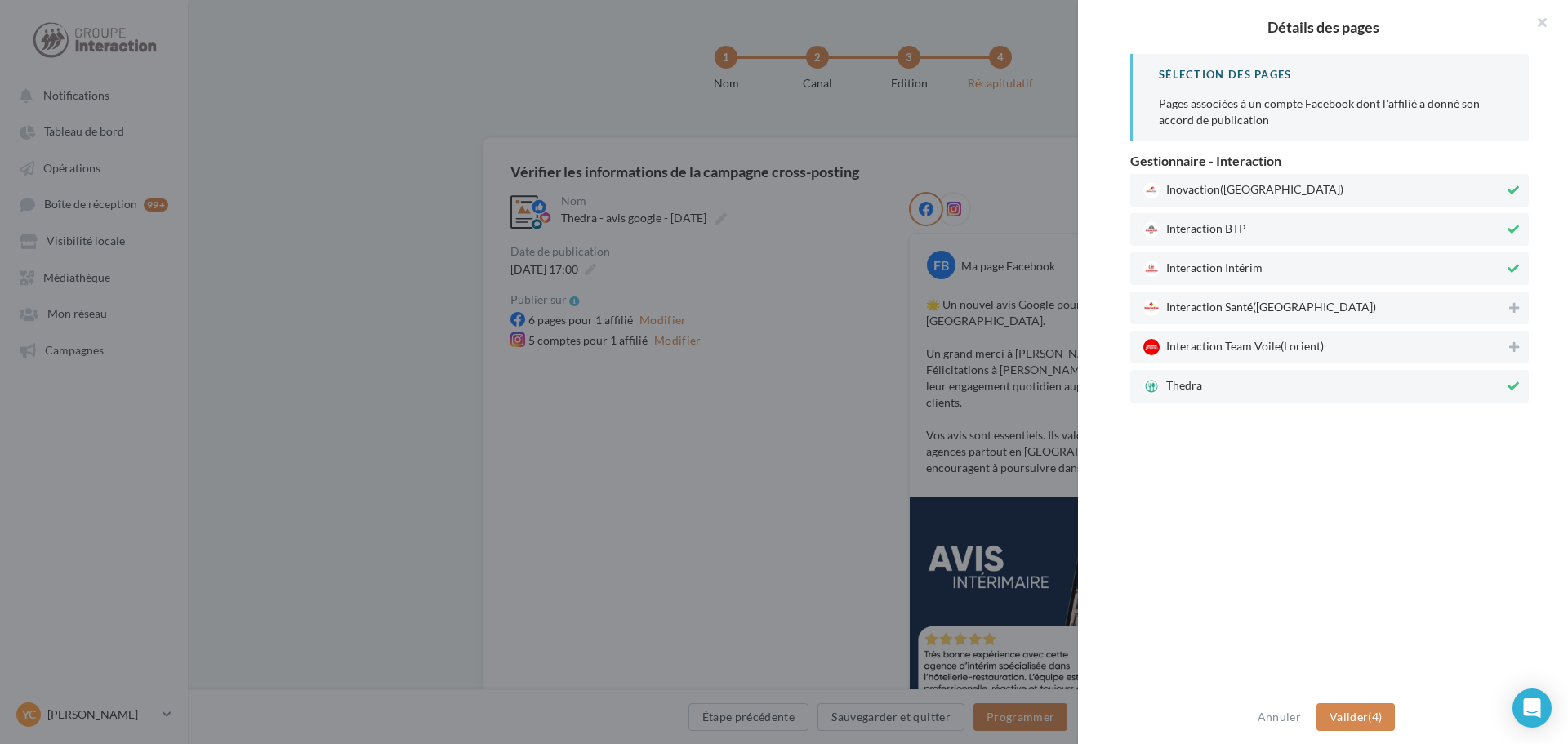
click at [1256, 219] on div "Interaction BTP" at bounding box center [1329, 230] width 399 height 33
click at [1257, 192] on span "(Rennes)" at bounding box center [1281, 189] width 123 height 14
click at [1364, 715] on span "Valider" at bounding box center [1348, 716] width 39 height 14
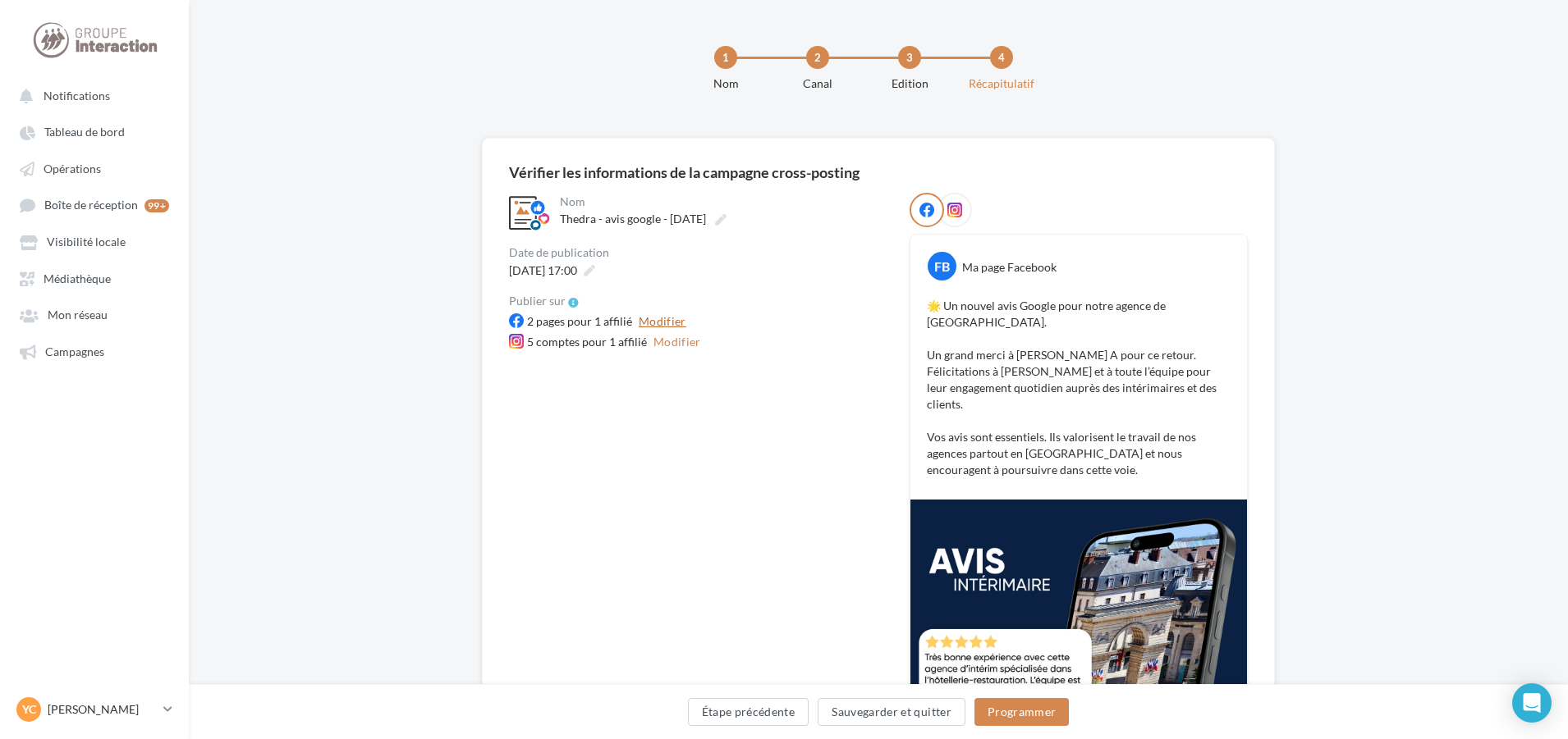
click at [672, 315] on button "Modifier" at bounding box center [662, 321] width 61 height 20
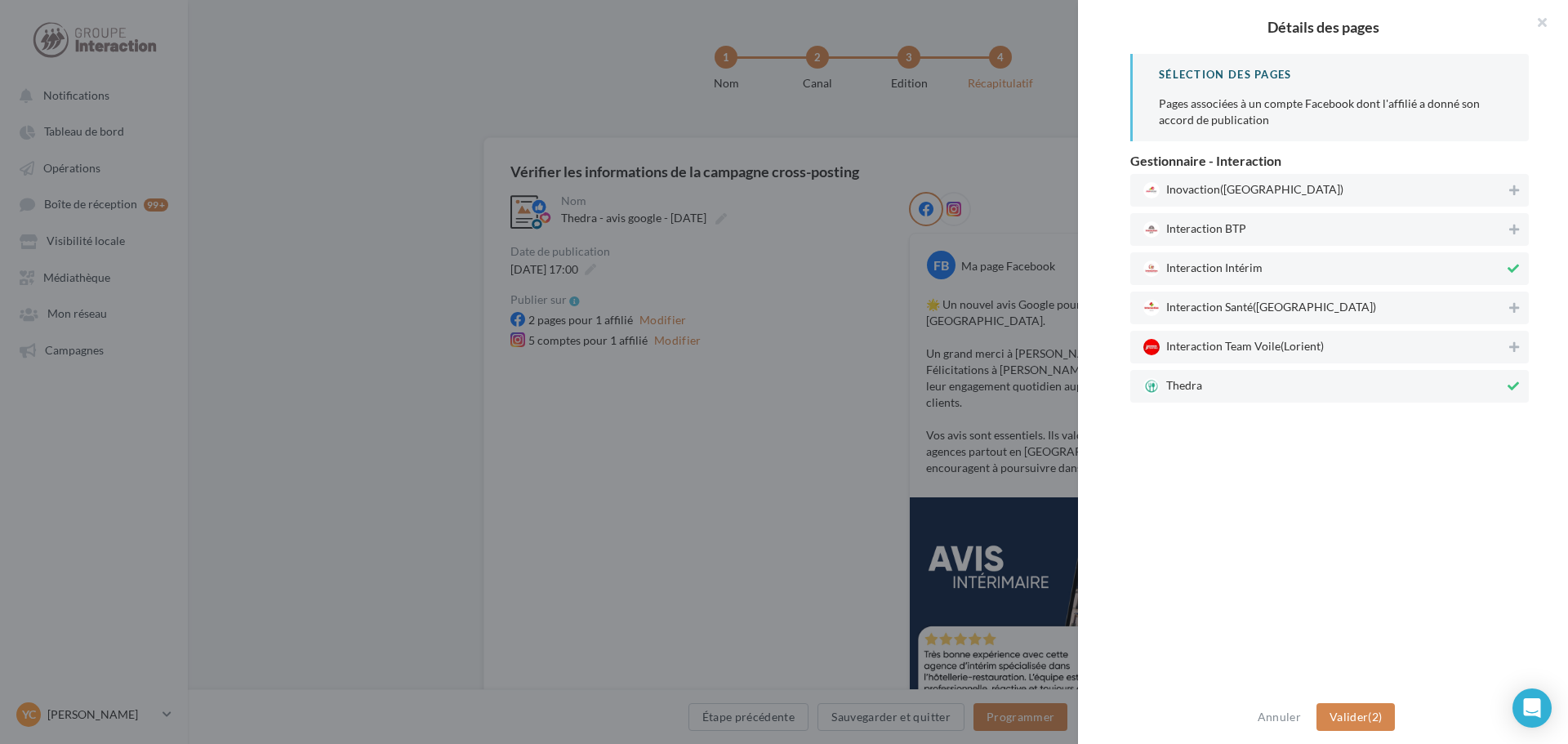
click at [1327, 269] on span "Interaction Intérim" at bounding box center [1323, 269] width 361 height 16
click at [1373, 714] on button "Valider (1)" at bounding box center [1356, 716] width 79 height 28
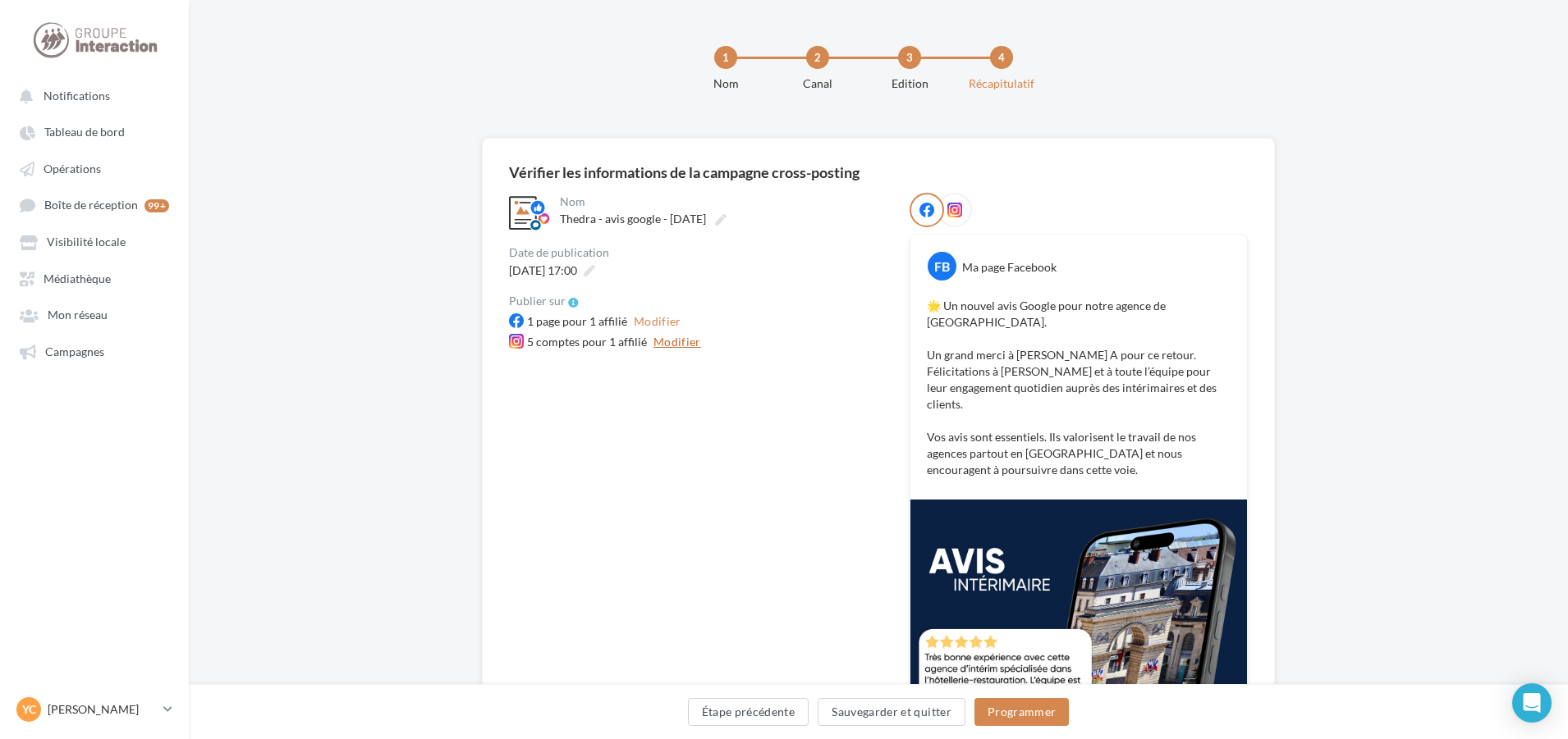
click at [674, 344] on button "Modifier" at bounding box center [677, 342] width 61 height 20
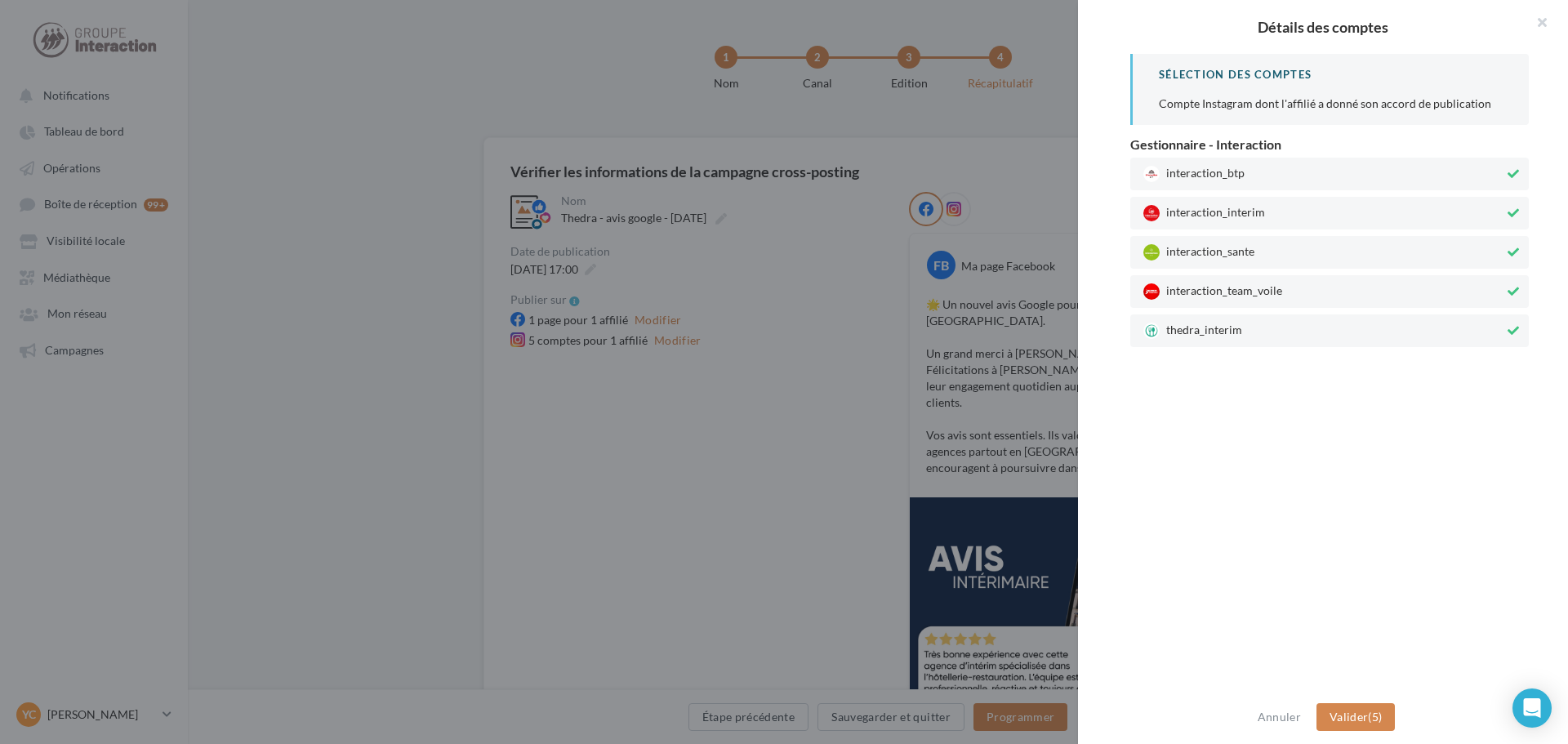
drag, startPoint x: 1189, startPoint y: 298, endPoint x: 1198, endPoint y: 262, distance: 37.1
click at [1191, 294] on span "interaction_team_voile" at bounding box center [1323, 291] width 361 height 16
click at [1198, 259] on div "interaction_sante" at bounding box center [1329, 252] width 399 height 33
click at [1213, 216] on span "interaction_interim" at bounding box center [1323, 213] width 361 height 16
click at [1234, 183] on div "interaction_btp" at bounding box center [1329, 174] width 399 height 33
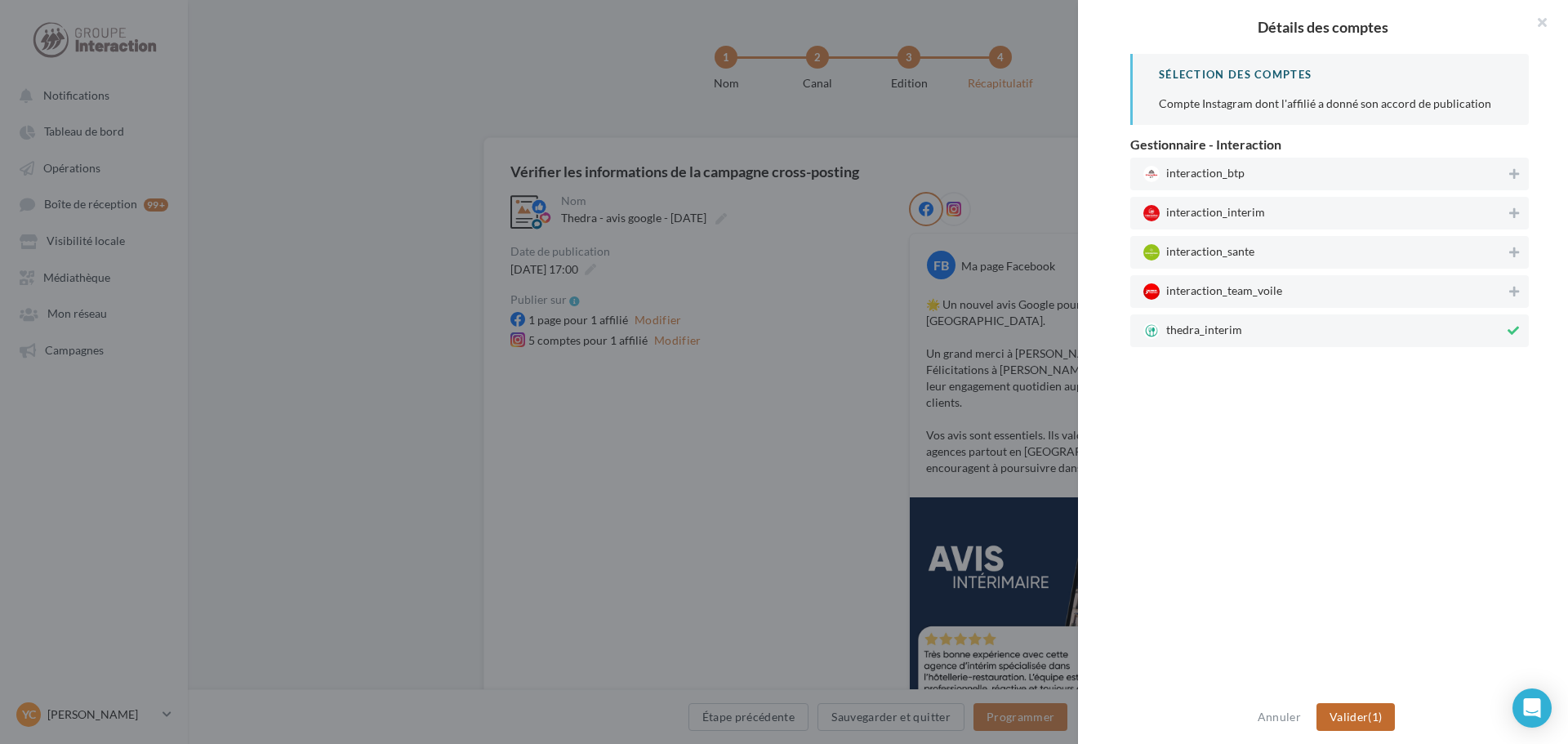
click at [1354, 715] on span "Valider" at bounding box center [1348, 716] width 39 height 14
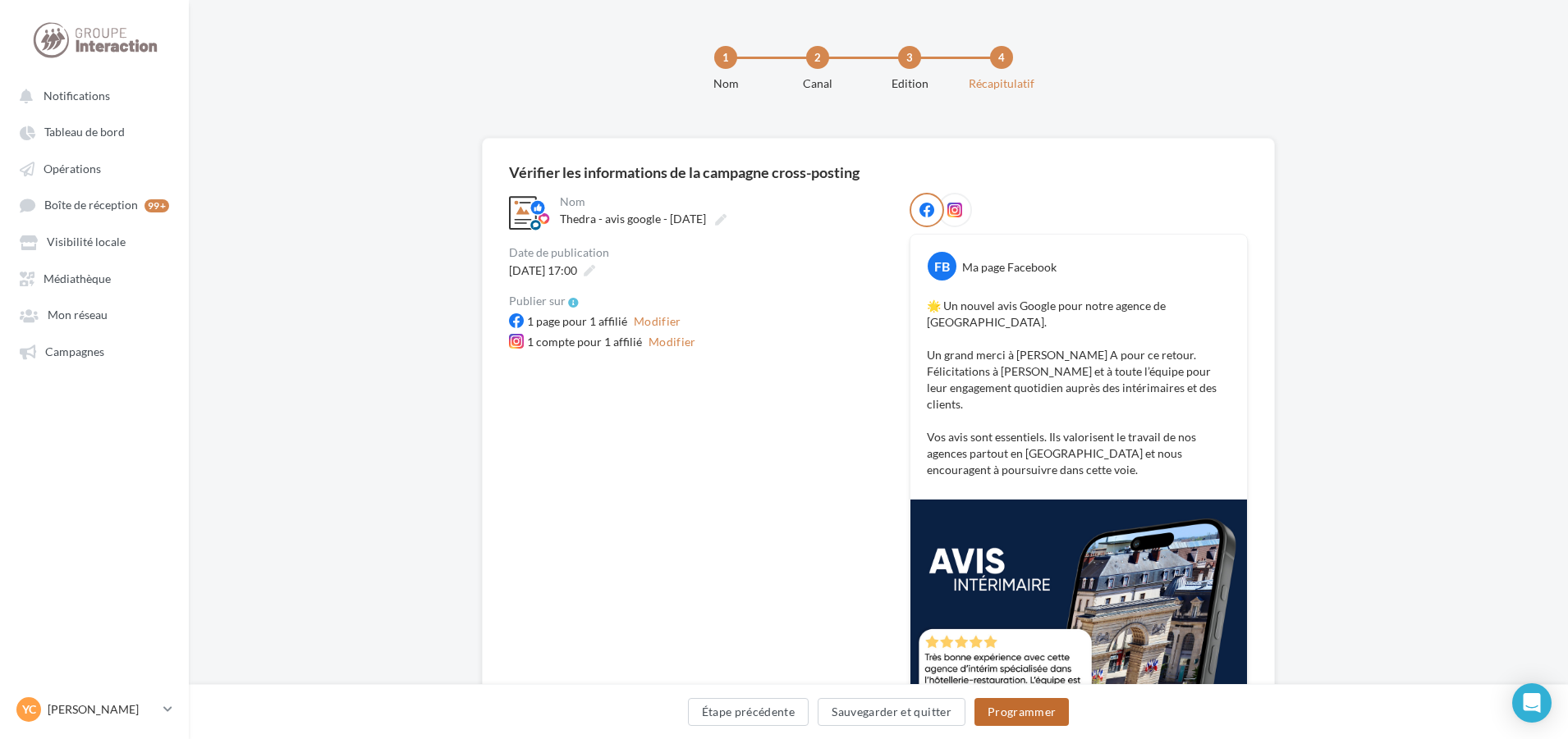
click at [1039, 715] on button "Programmer" at bounding box center [1023, 712] width 95 height 28
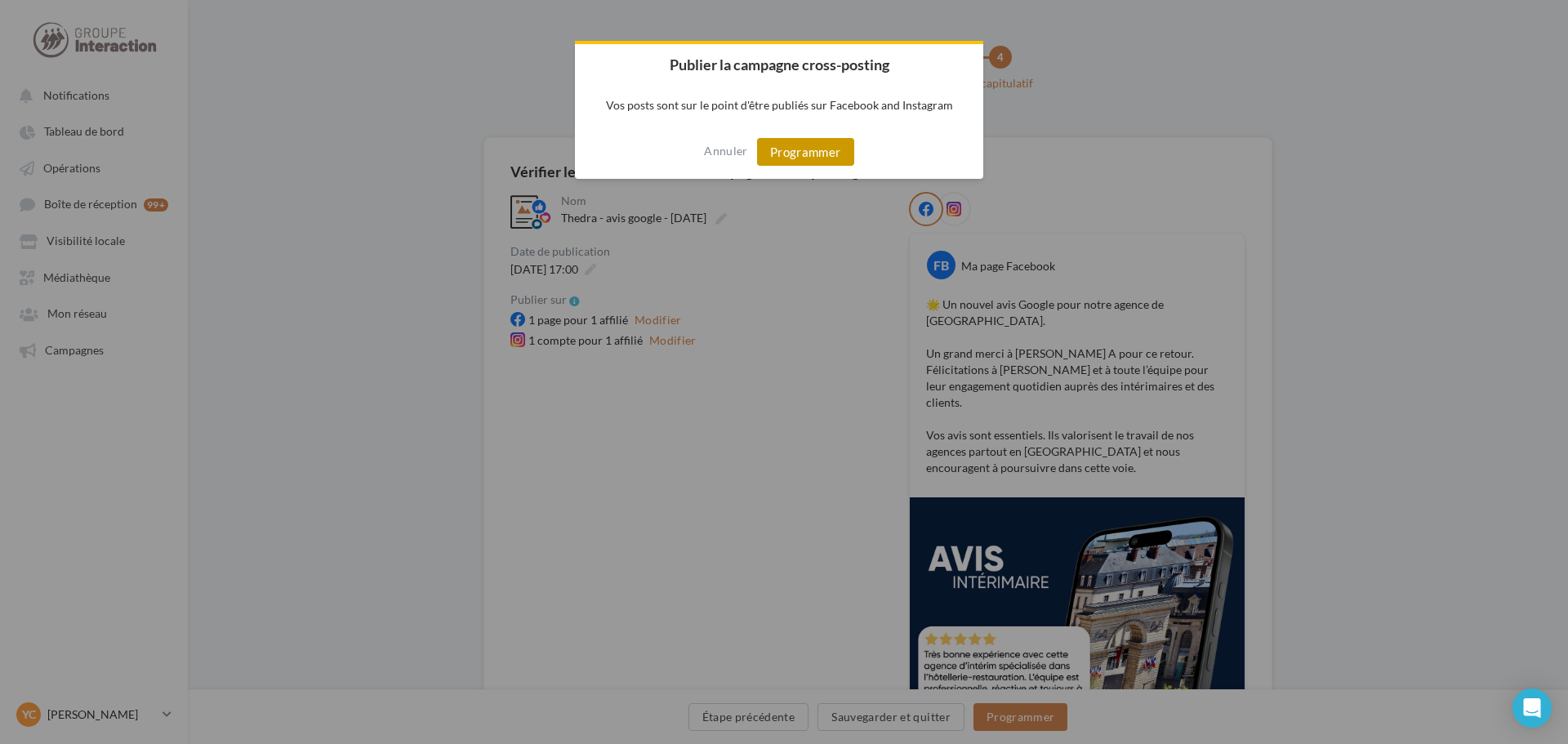
click at [807, 151] on button "Programmer" at bounding box center [805, 152] width 97 height 28
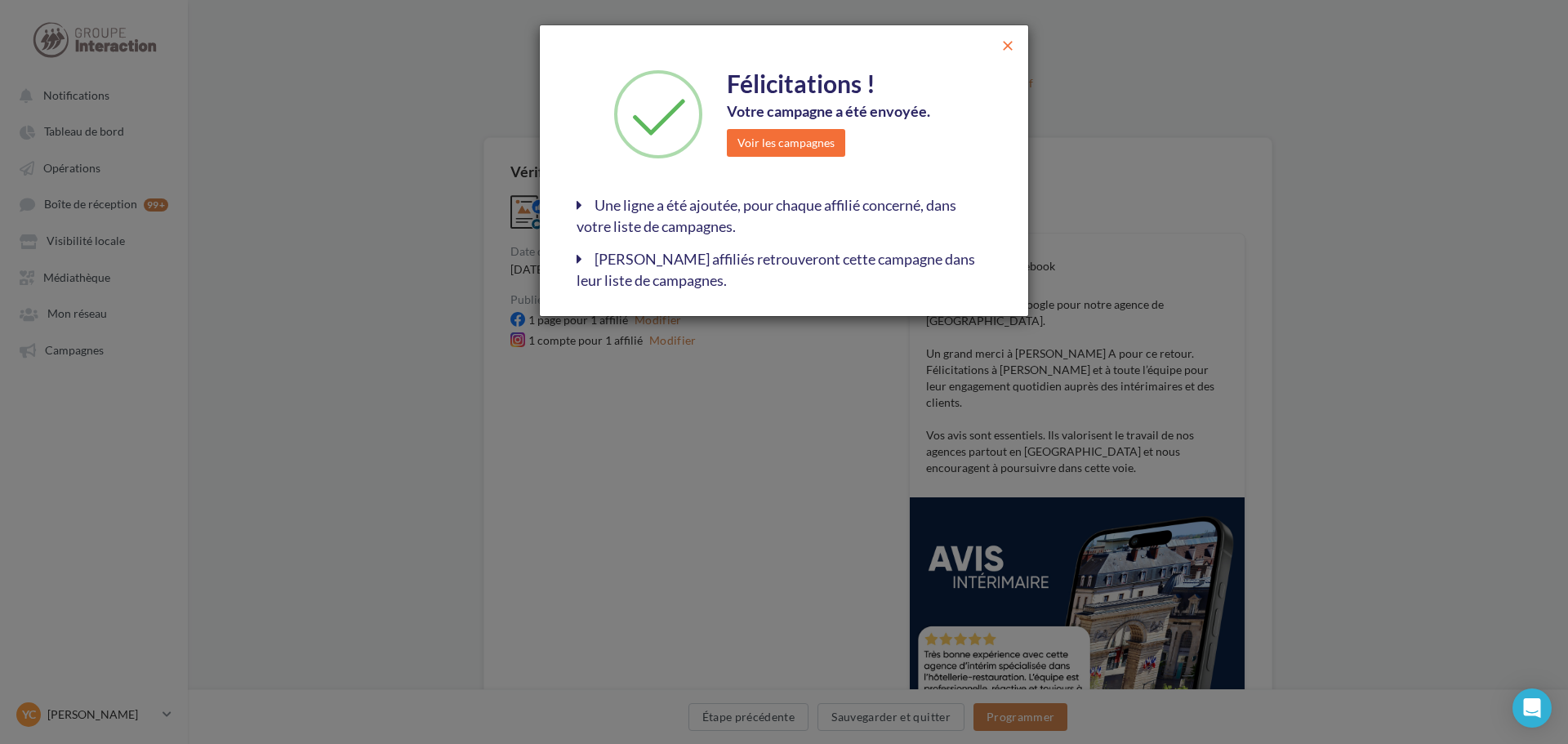
click at [1011, 41] on span "close" at bounding box center [1007, 46] width 16 height 16
